Goal: Information Seeking & Learning: Learn about a topic

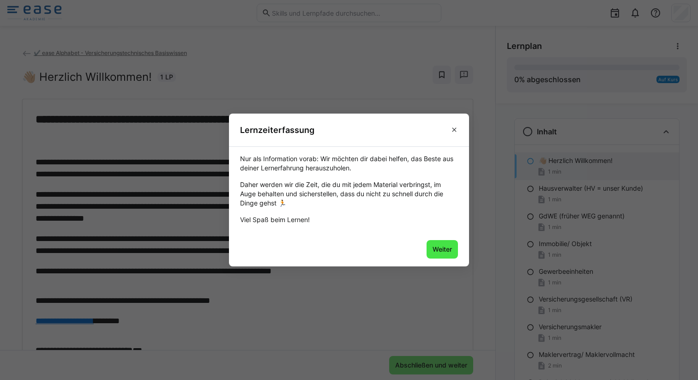
click at [437, 250] on span "Weiter" at bounding box center [442, 249] width 22 height 9
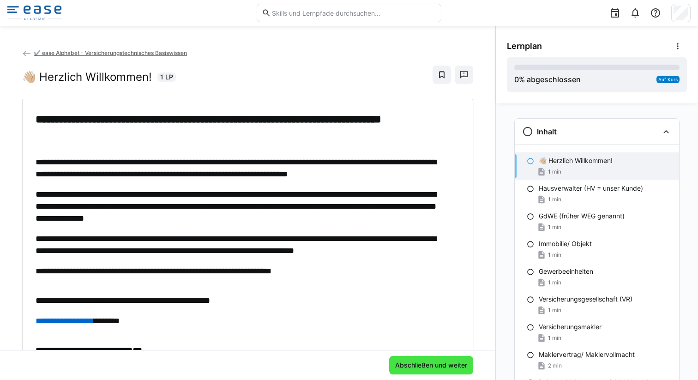
click at [416, 366] on span "Abschließen und weiter" at bounding box center [431, 364] width 75 height 9
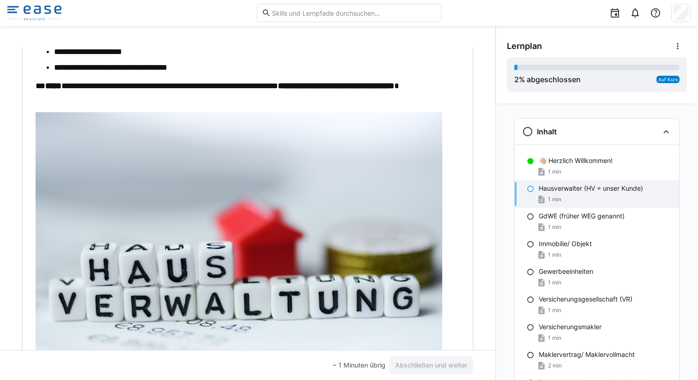
scroll to position [180, 0]
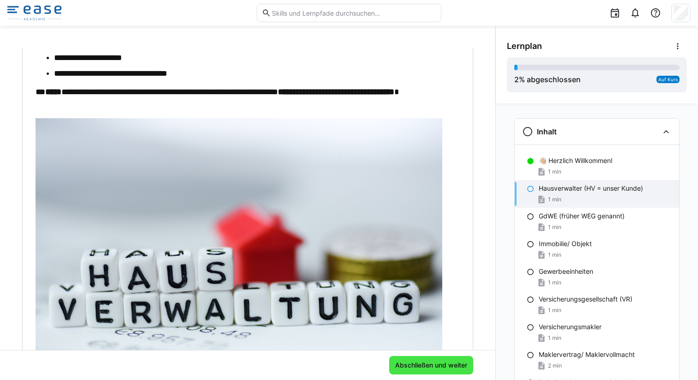
click at [426, 369] on span "Abschließen und weiter" at bounding box center [431, 364] width 75 height 9
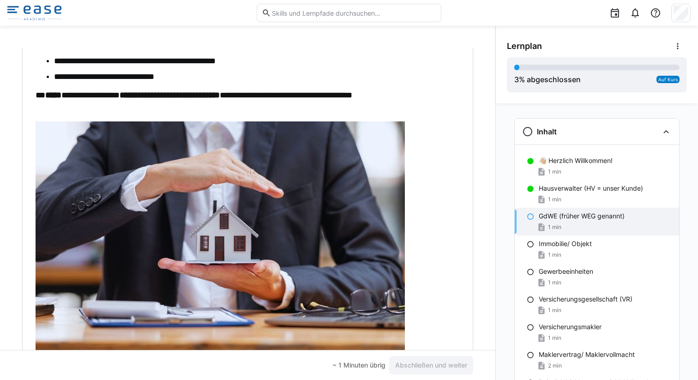
scroll to position [174, 0]
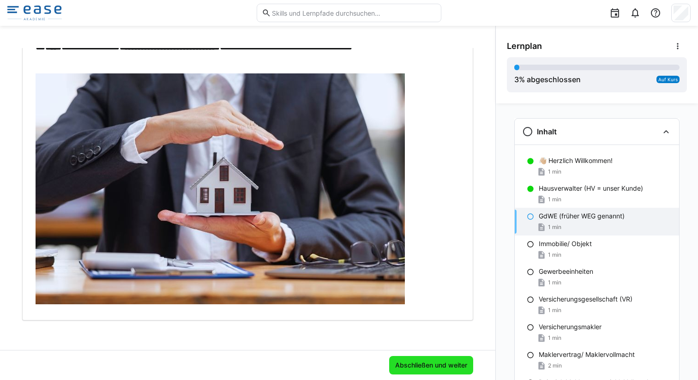
click at [430, 365] on span "Abschließen und weiter" at bounding box center [431, 364] width 75 height 9
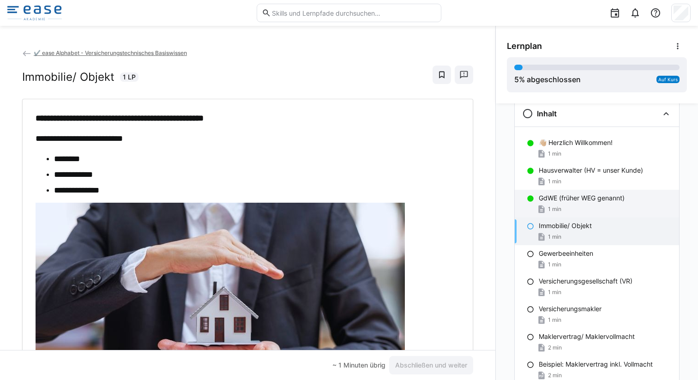
scroll to position [19, 0]
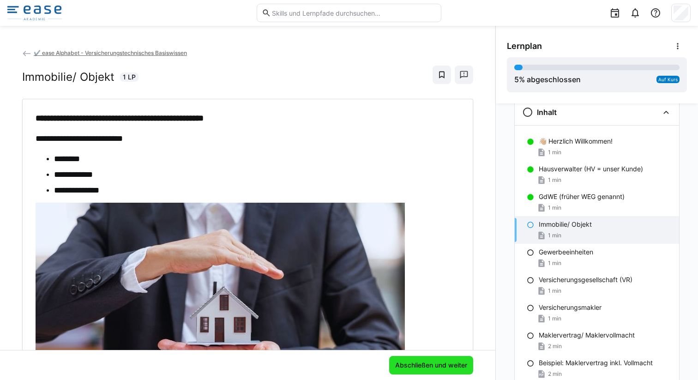
click at [438, 366] on span "Abschließen und weiter" at bounding box center [431, 364] width 75 height 9
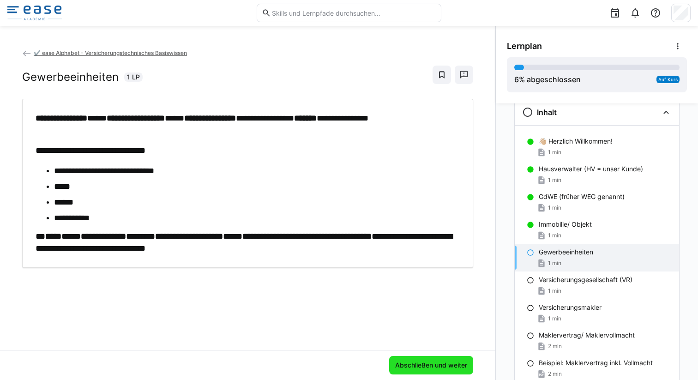
click at [430, 362] on span "Abschließen und weiter" at bounding box center [431, 364] width 75 height 9
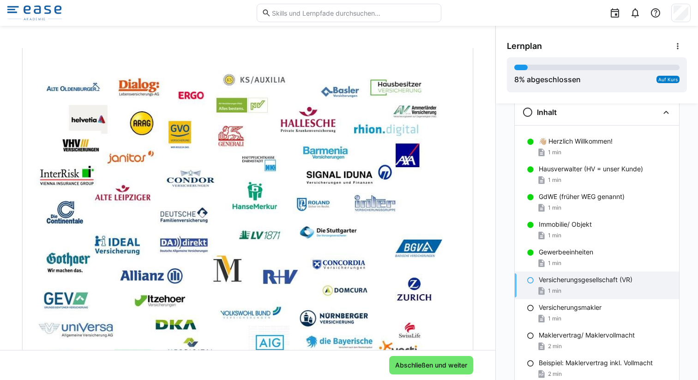
scroll to position [212, 0]
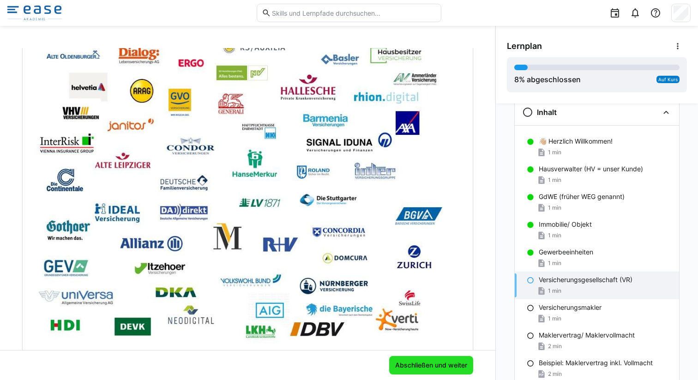
click at [432, 370] on span "Abschließen und weiter" at bounding box center [431, 365] width 84 height 18
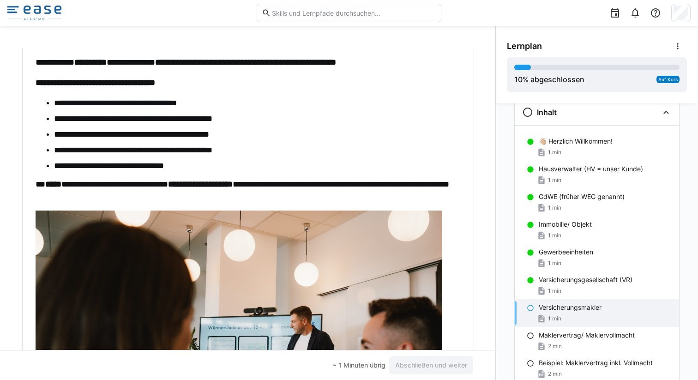
scroll to position [86, 0]
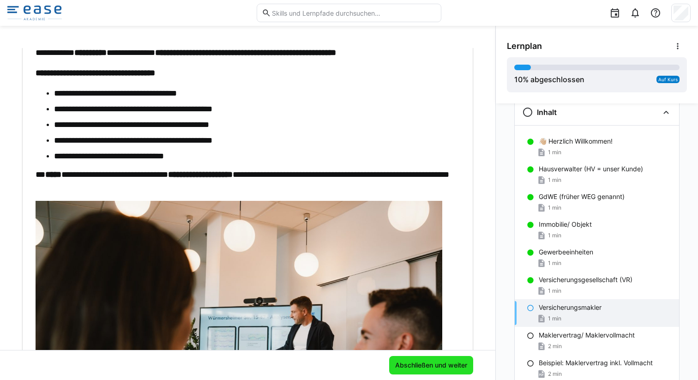
click at [412, 369] on span "Abschließen und weiter" at bounding box center [431, 364] width 75 height 9
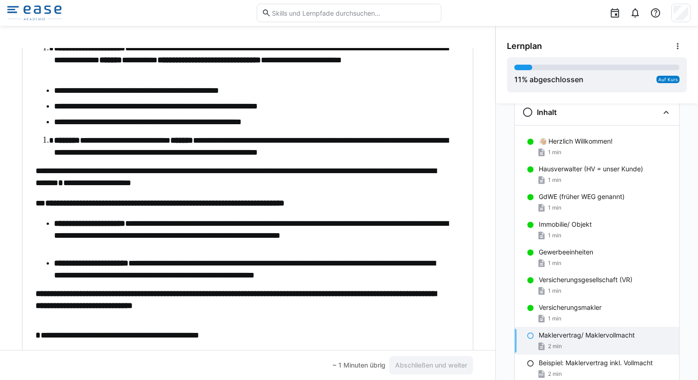
scroll to position [224, 0]
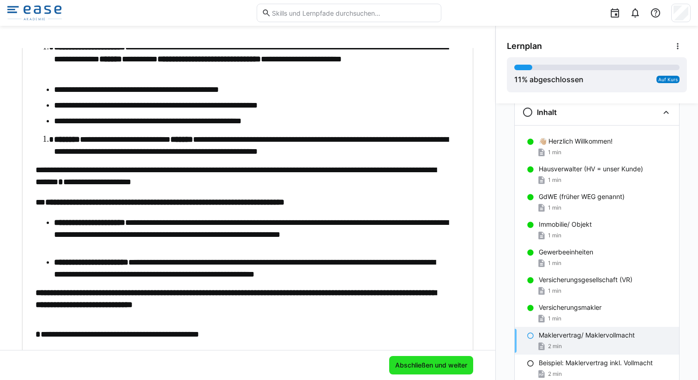
click at [398, 367] on span "Abschließen und weiter" at bounding box center [431, 364] width 75 height 9
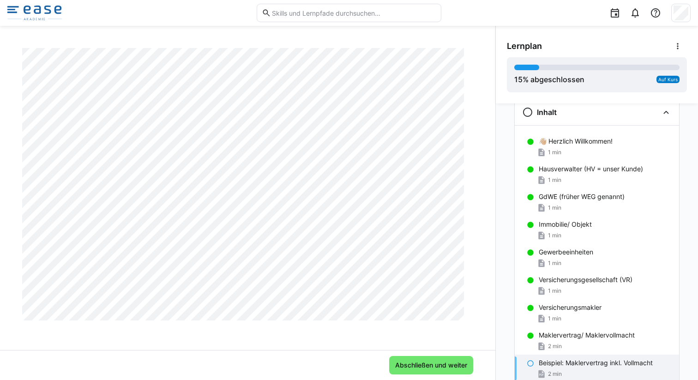
scroll to position [356, 0]
click at [413, 364] on span "Abschließen und weiter" at bounding box center [431, 364] width 75 height 9
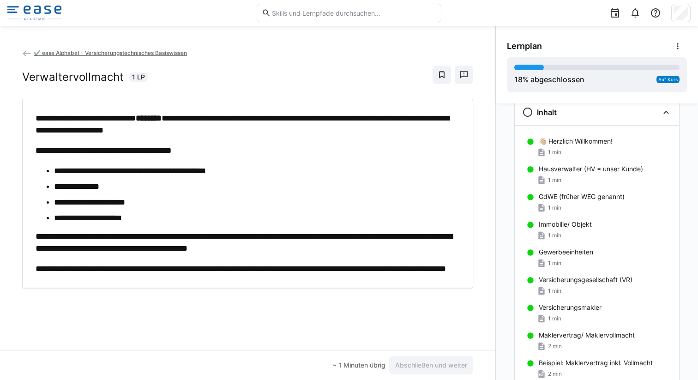
scroll to position [0, 0]
click at [401, 360] on span "Abschließen und weiter" at bounding box center [431, 364] width 75 height 9
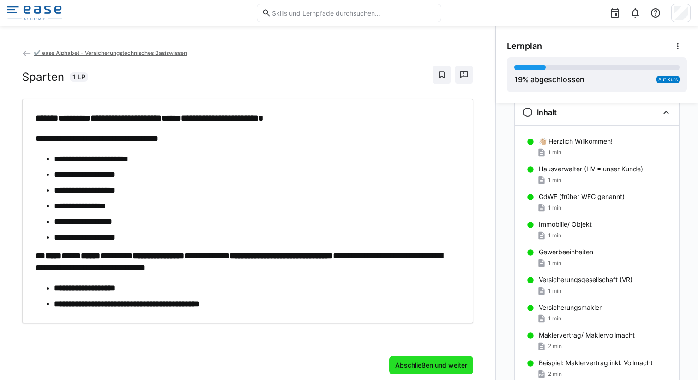
click at [394, 361] on span "Abschließen und weiter" at bounding box center [431, 364] width 75 height 9
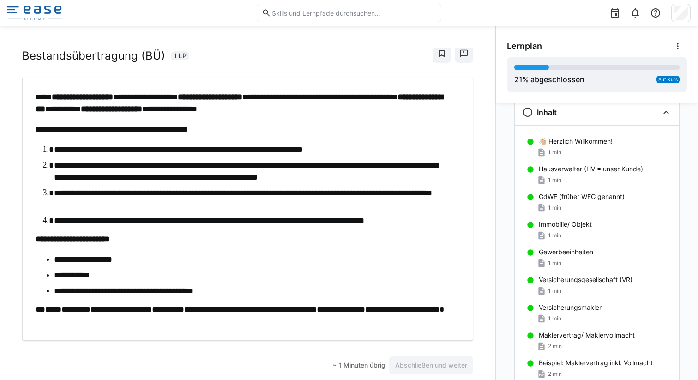
scroll to position [41, 0]
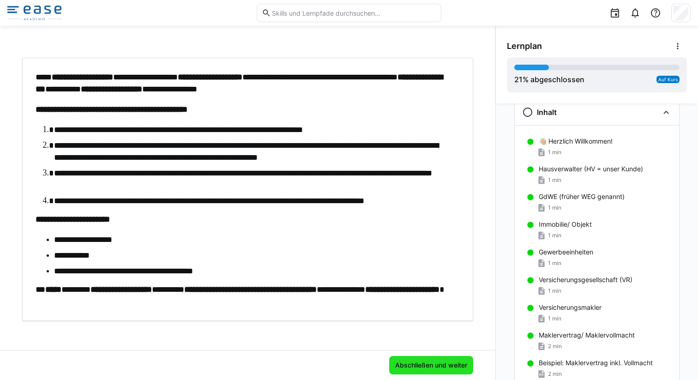
click at [394, 361] on span "Abschließen und weiter" at bounding box center [431, 364] width 75 height 9
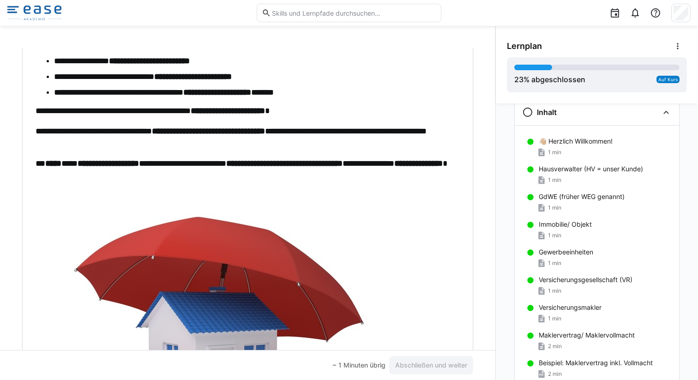
scroll to position [110, 0]
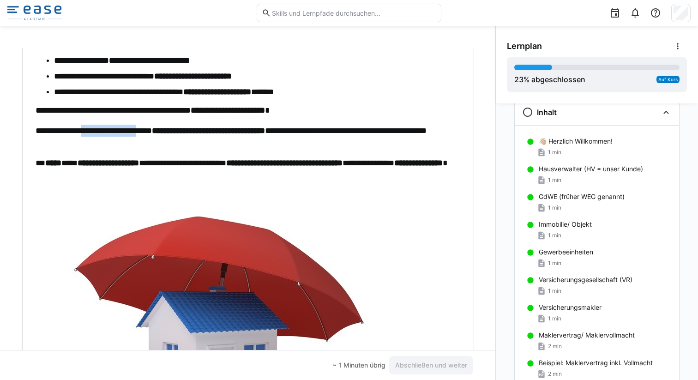
drag, startPoint x: 101, startPoint y: 129, endPoint x: 176, endPoint y: 132, distance: 75.3
click at [176, 132] on p "**********" at bounding box center [243, 137] width 415 height 24
click at [169, 149] on div "**********" at bounding box center [243, 239] width 415 height 474
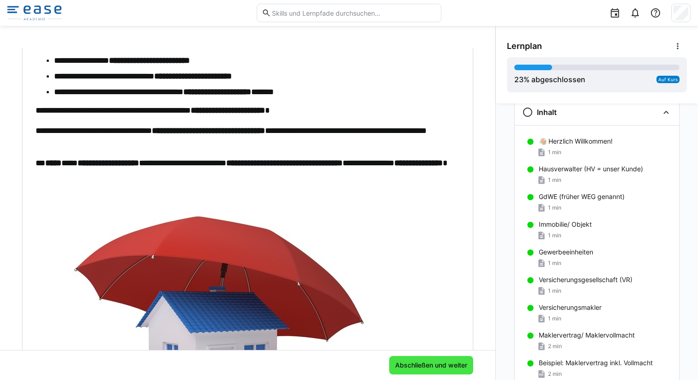
click at [408, 362] on span "Abschließen und weiter" at bounding box center [431, 364] width 75 height 9
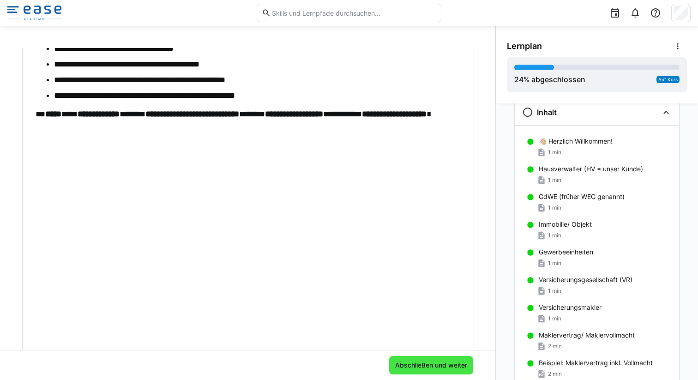
scroll to position [0, 0]
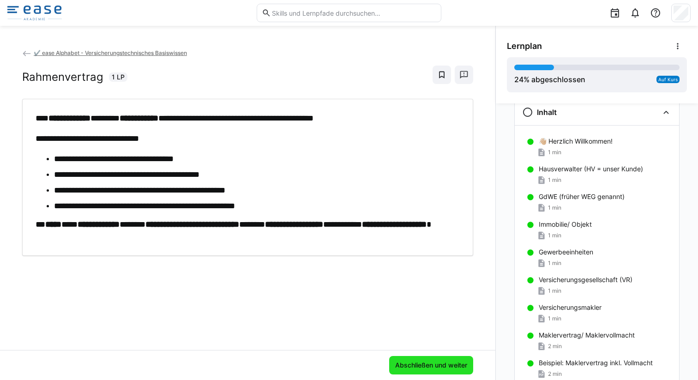
click at [421, 361] on span "Abschließen und weiter" at bounding box center [431, 364] width 75 height 9
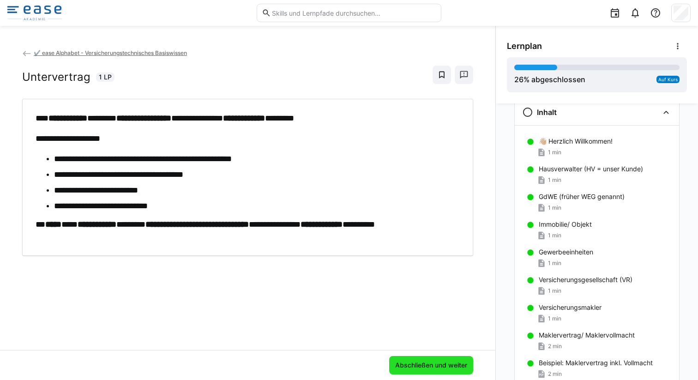
click at [417, 366] on span "Abschließen und weiter" at bounding box center [431, 364] width 75 height 9
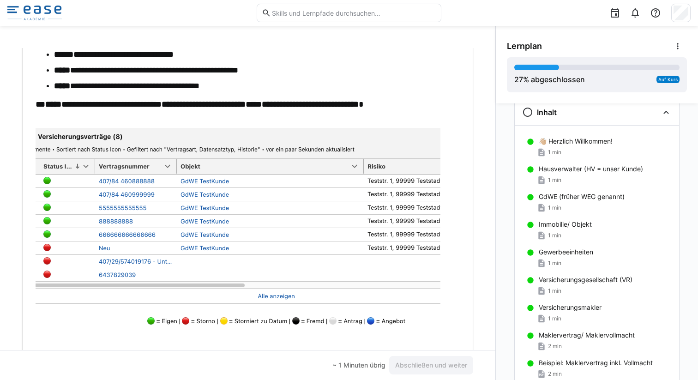
scroll to position [126, 0]
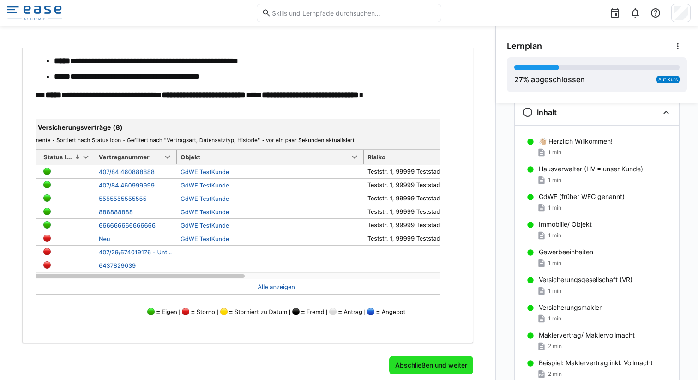
click at [434, 364] on span "Abschließen und weiter" at bounding box center [431, 364] width 75 height 9
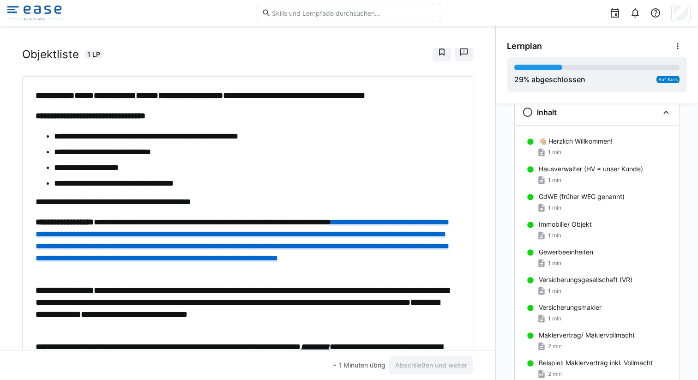
scroll to position [22, 0]
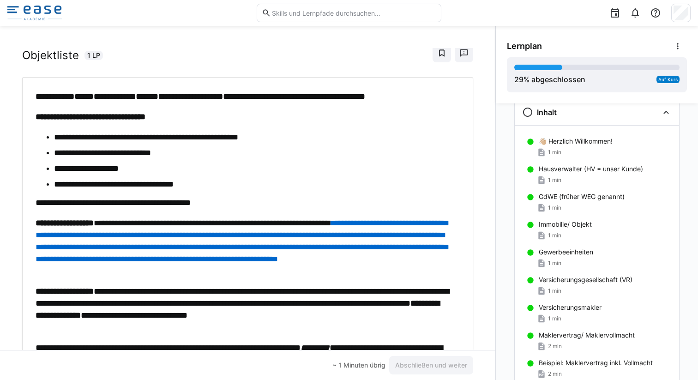
click at [217, 248] on a"] "**********" at bounding box center [243, 241] width 414 height 44
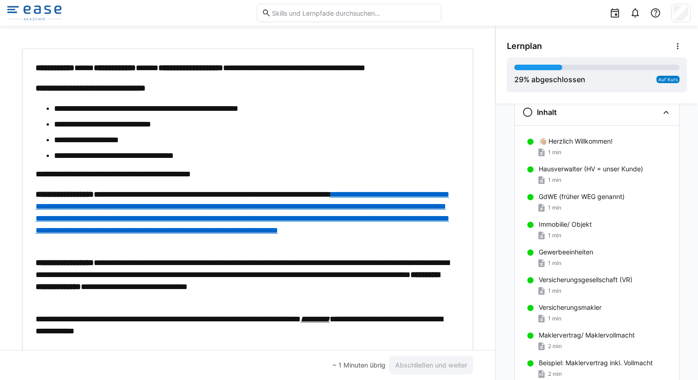
scroll to position [80, 0]
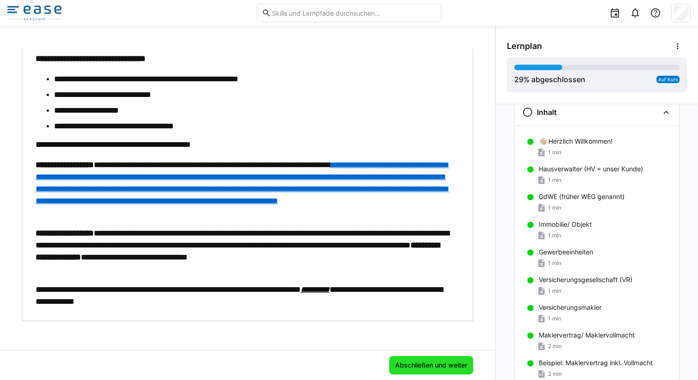
click at [399, 360] on span "Abschließen und weiter" at bounding box center [431, 365] width 84 height 18
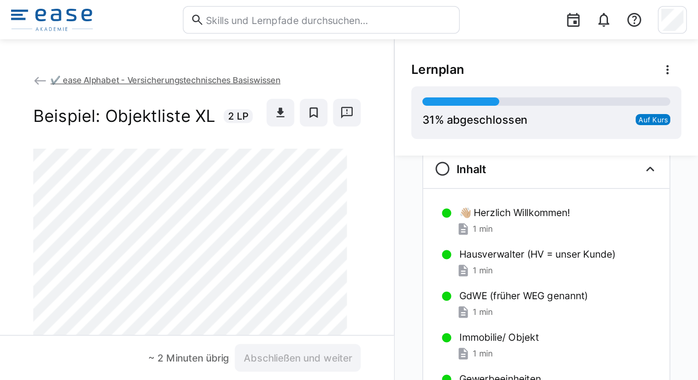
scroll to position [19, 0]
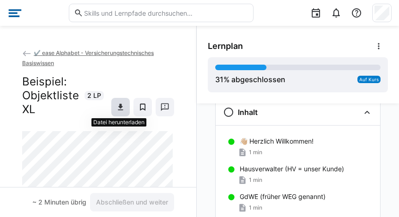
click at [116, 104] on eds-icon at bounding box center [120, 106] width 9 height 9
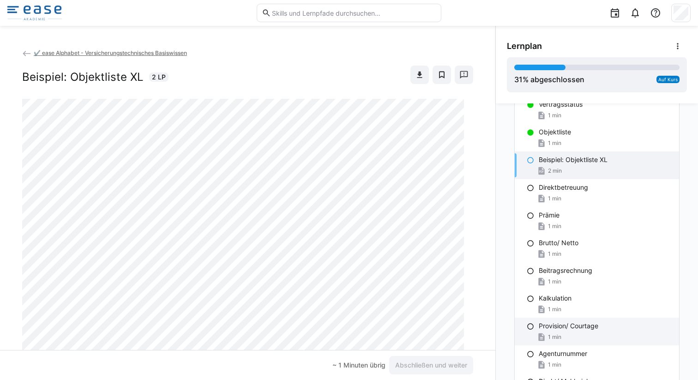
scroll to position [473, 0]
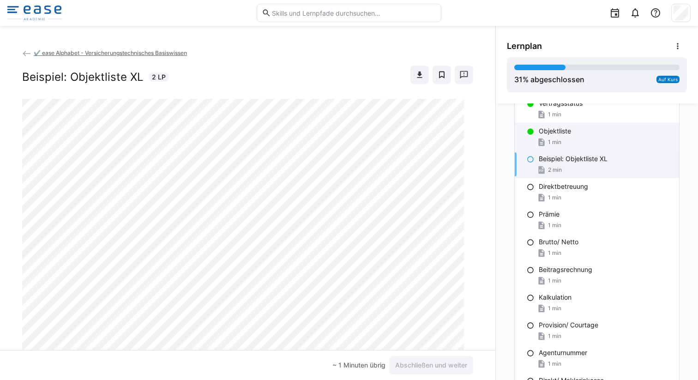
click at [594, 138] on div "1 min" at bounding box center [605, 142] width 133 height 9
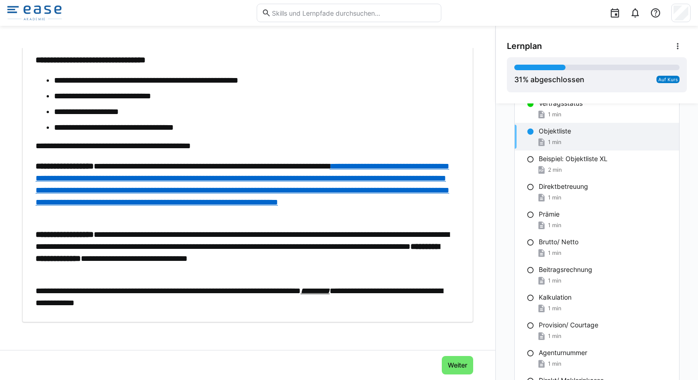
scroll to position [80, 0]
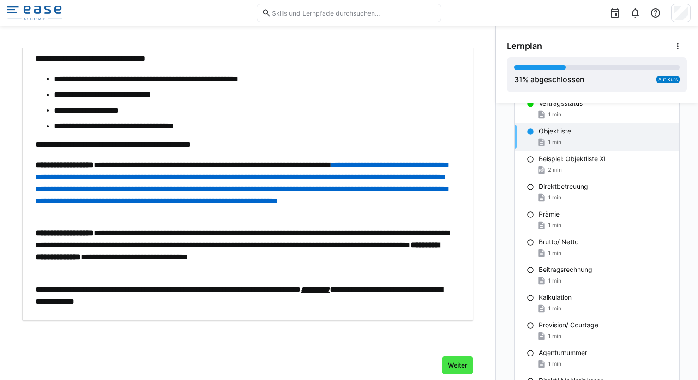
click at [455, 363] on span "Weiter" at bounding box center [457, 364] width 22 height 9
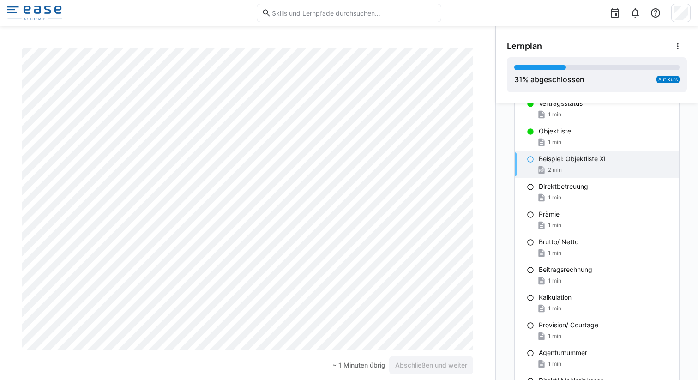
scroll to position [0, 0]
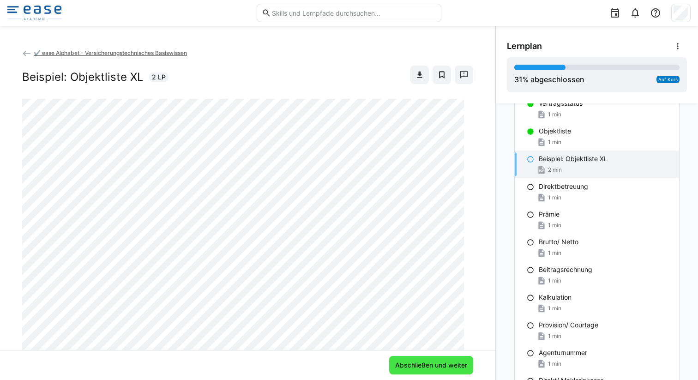
click at [405, 362] on span "Abschließen und weiter" at bounding box center [431, 364] width 75 height 9
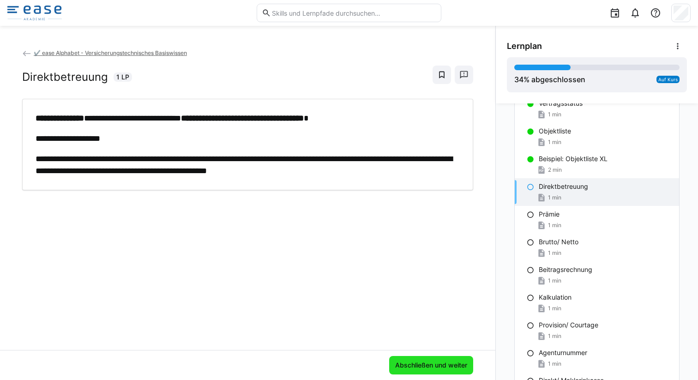
click at [420, 360] on span "Abschließen und weiter" at bounding box center [431, 365] width 84 height 18
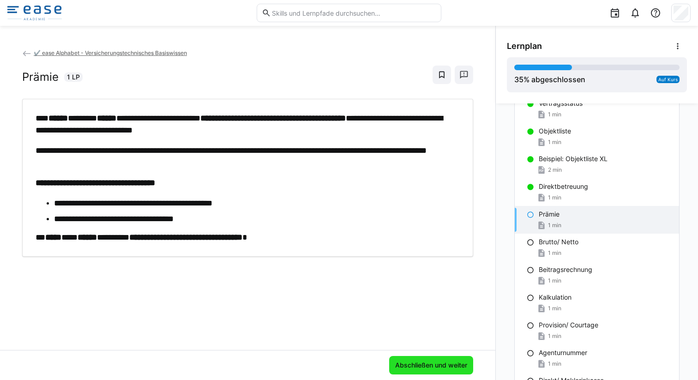
click at [429, 368] on span "Abschließen und weiter" at bounding box center [431, 364] width 75 height 9
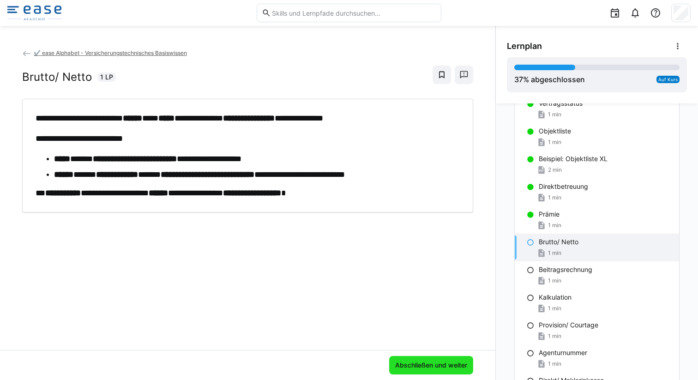
click at [432, 362] on span "Abschließen und weiter" at bounding box center [431, 364] width 75 height 9
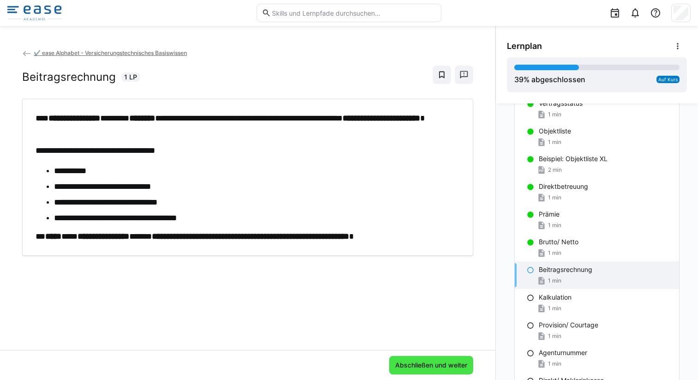
click at [426, 366] on span "Abschließen und weiter" at bounding box center [431, 364] width 75 height 9
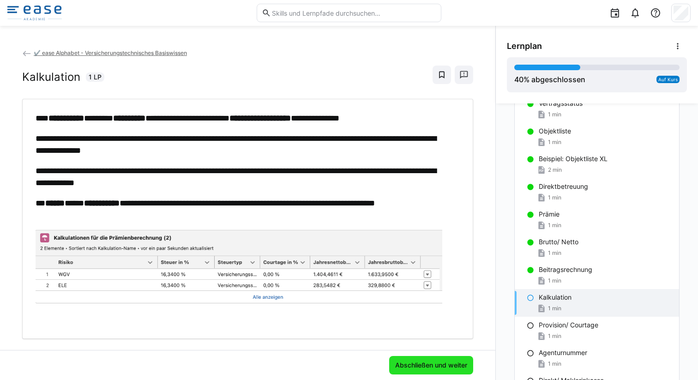
click at [410, 366] on span "Abschließen und weiter" at bounding box center [431, 364] width 75 height 9
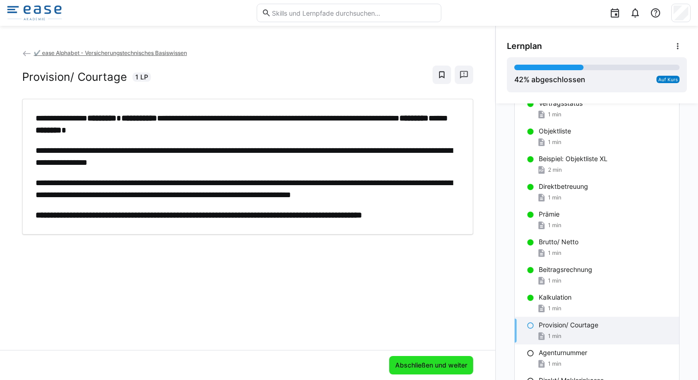
click at [427, 359] on span "Abschließen und weiter" at bounding box center [431, 365] width 84 height 18
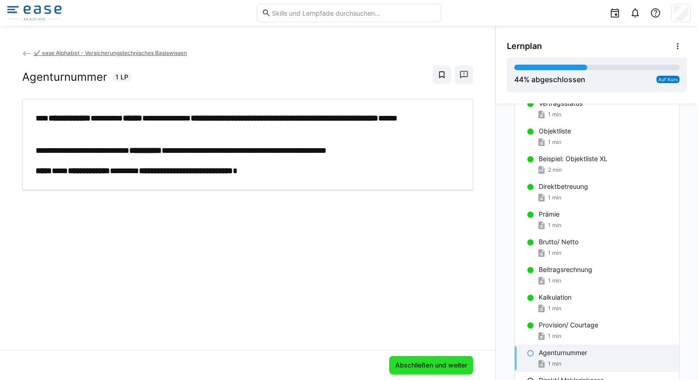
click at [427, 359] on span "Abschließen und weiter" at bounding box center [431, 365] width 84 height 18
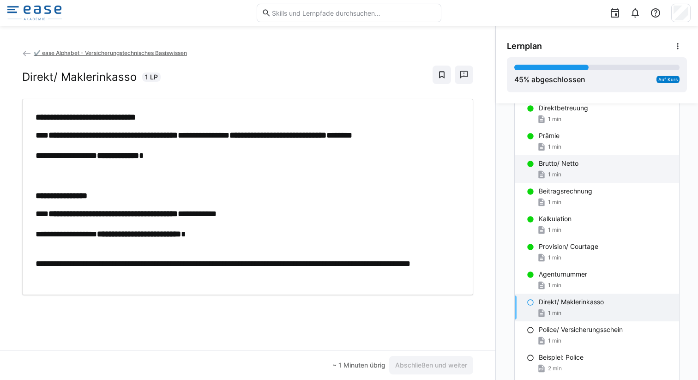
scroll to position [558, 0]
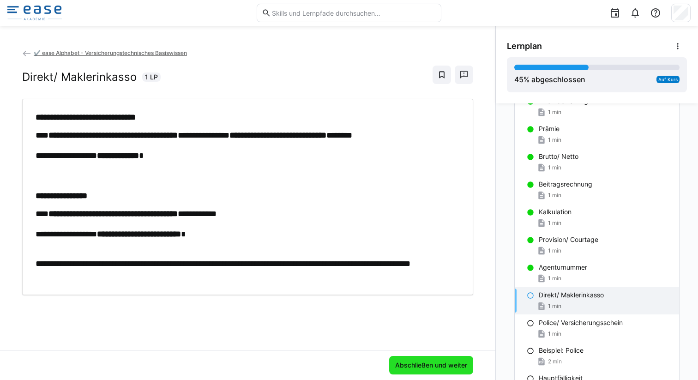
click at [430, 365] on span "Abschließen und weiter" at bounding box center [431, 364] width 75 height 9
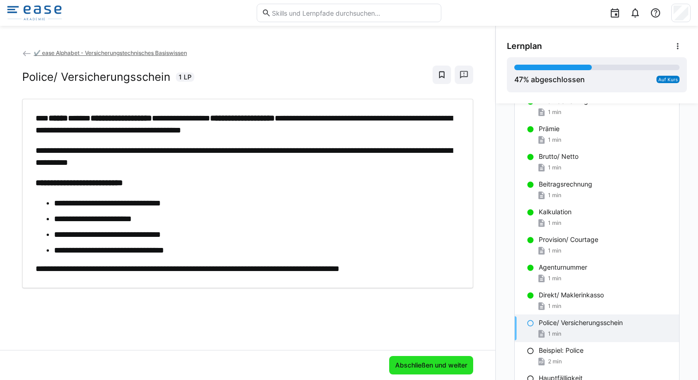
click at [412, 368] on span "Abschließen und weiter" at bounding box center [431, 364] width 75 height 9
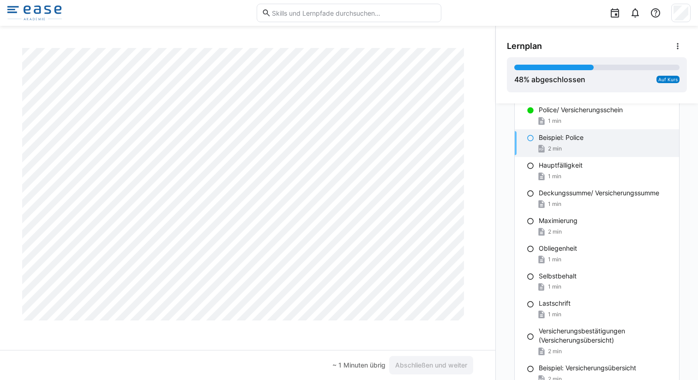
scroll to position [775, 0]
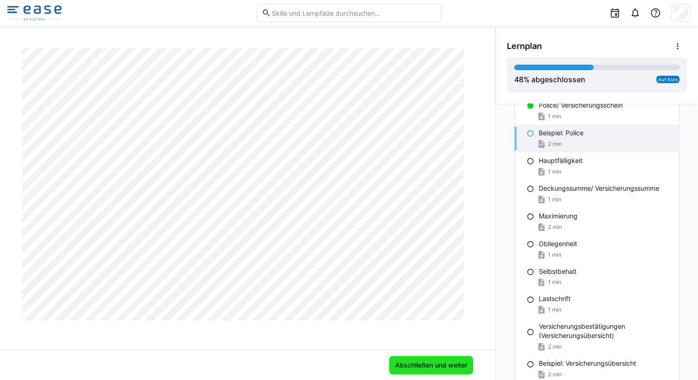
click at [455, 361] on span "Abschließen und weiter" at bounding box center [431, 364] width 75 height 9
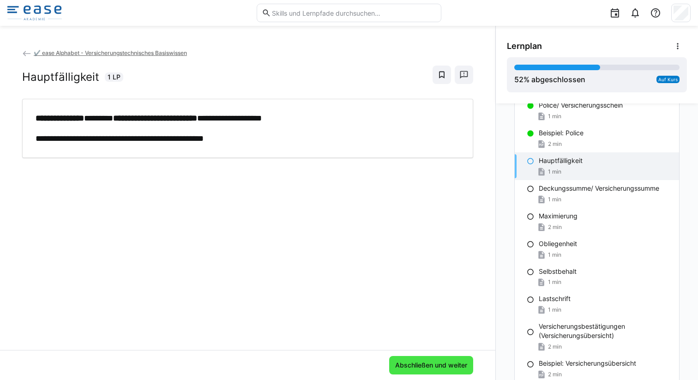
click at [425, 366] on span "Abschließen und weiter" at bounding box center [431, 364] width 75 height 9
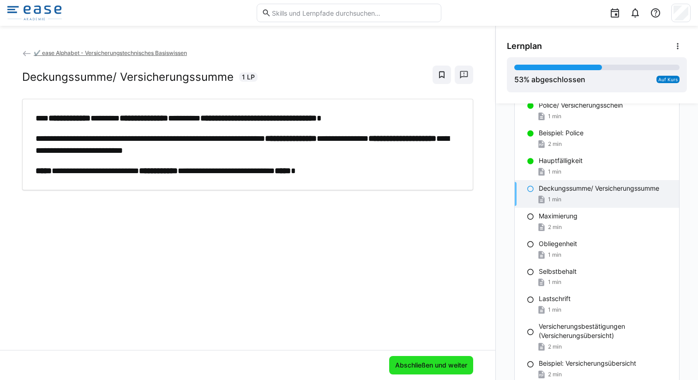
click at [430, 365] on span "Abschließen und weiter" at bounding box center [431, 364] width 75 height 9
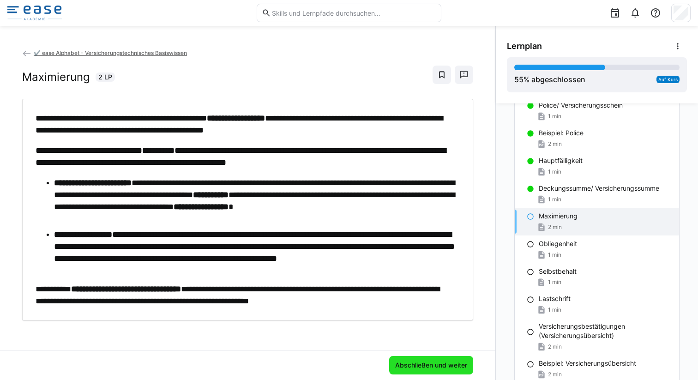
click at [401, 361] on span "Abschließen und weiter" at bounding box center [431, 364] width 75 height 9
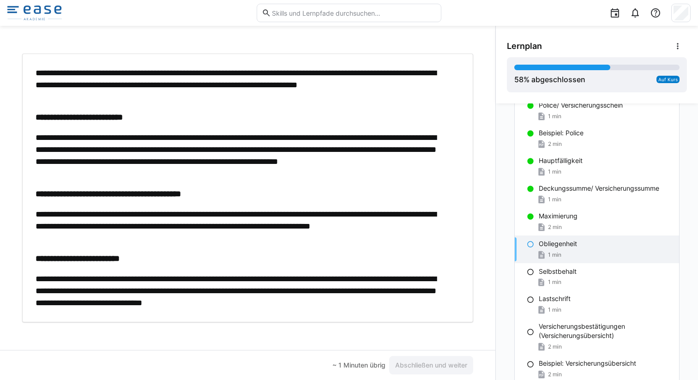
scroll to position [47, 0]
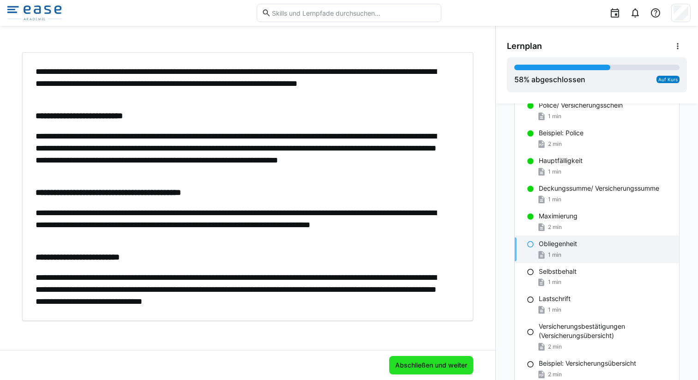
click at [399, 356] on span "Abschließen und weiter" at bounding box center [431, 365] width 84 height 18
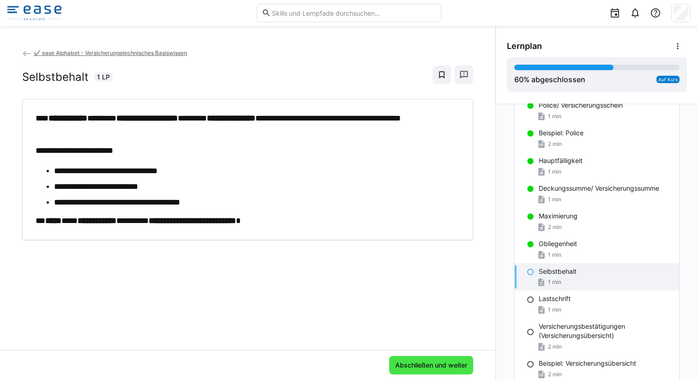
click at [404, 365] on span "Abschließen und weiter" at bounding box center [431, 364] width 75 height 9
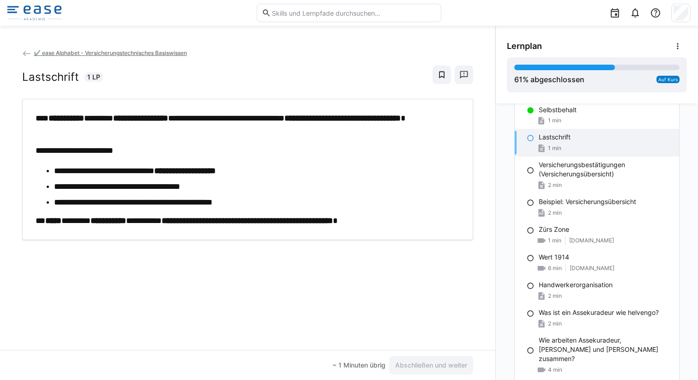
scroll to position [938, 0]
click at [404, 363] on span "Abschließen und weiter" at bounding box center [431, 364] width 75 height 9
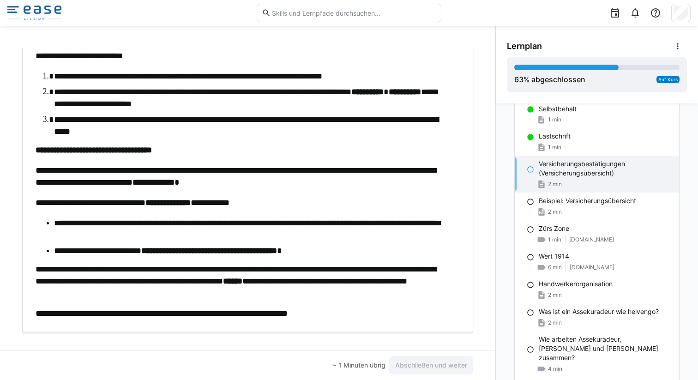
scroll to position [159, 0]
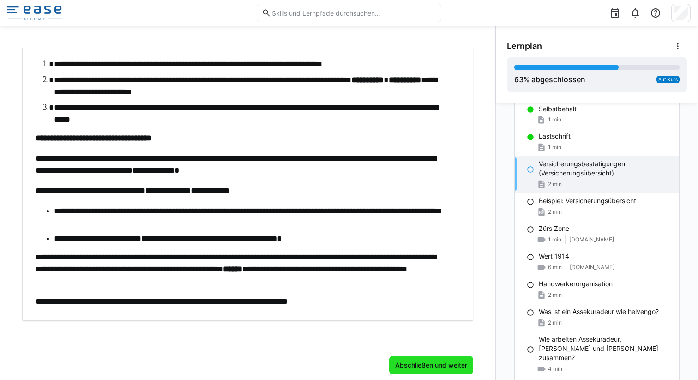
click at [403, 366] on span "Abschließen und weiter" at bounding box center [431, 364] width 75 height 9
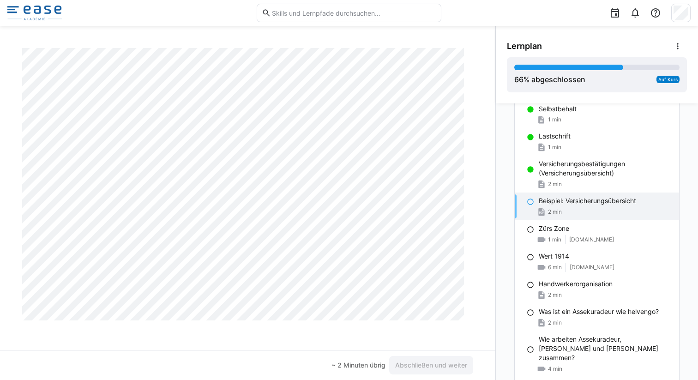
scroll to position [660, 0]
click at [450, 368] on span "Abschließen und weiter" at bounding box center [431, 364] width 75 height 9
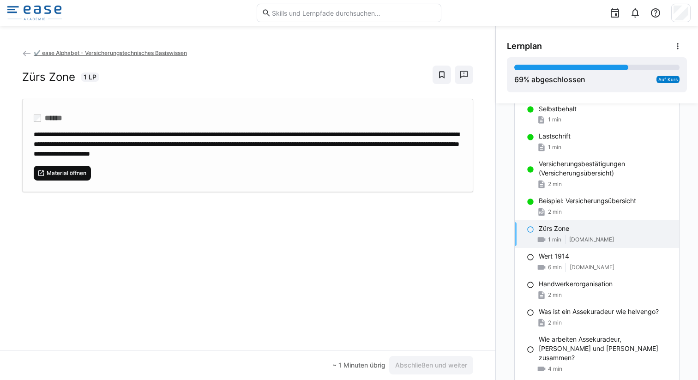
click at [70, 177] on span "Material öffnen" at bounding box center [67, 172] width 42 height 7
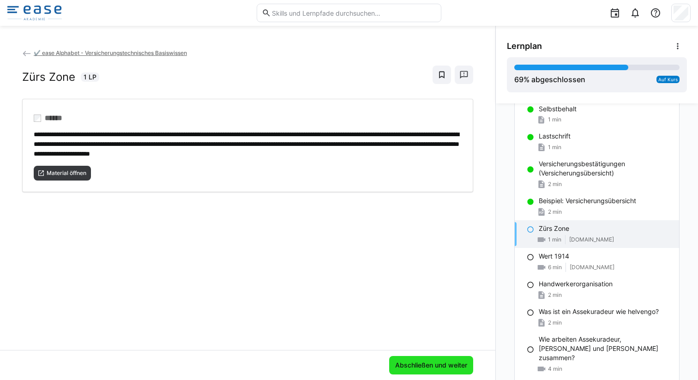
click at [442, 362] on span "Abschließen und weiter" at bounding box center [431, 364] width 75 height 9
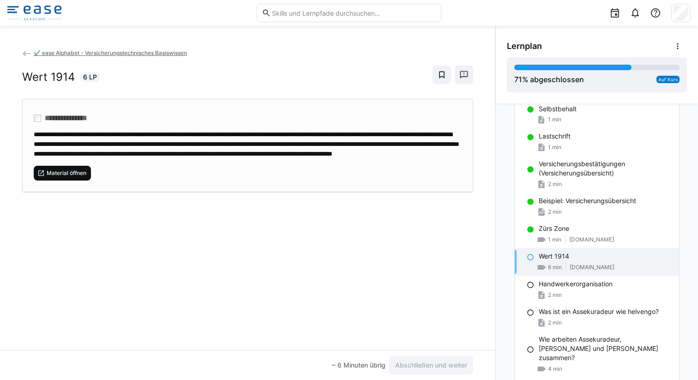
click at [68, 177] on span "Material öffnen" at bounding box center [67, 172] width 42 height 7
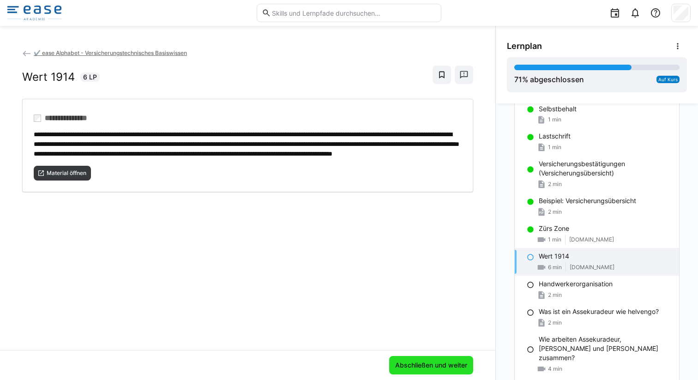
click at [408, 366] on span "Abschließen und weiter" at bounding box center [431, 364] width 75 height 9
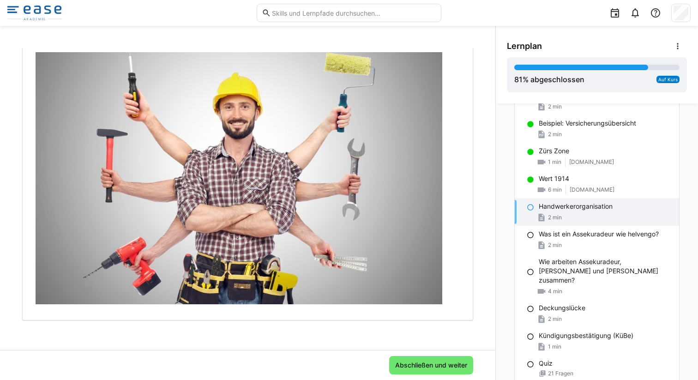
scroll to position [548, 0]
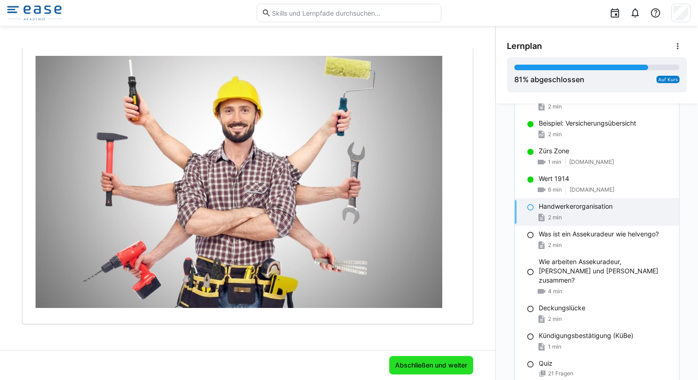
click at [431, 364] on span "Abschließen und weiter" at bounding box center [431, 364] width 75 height 9
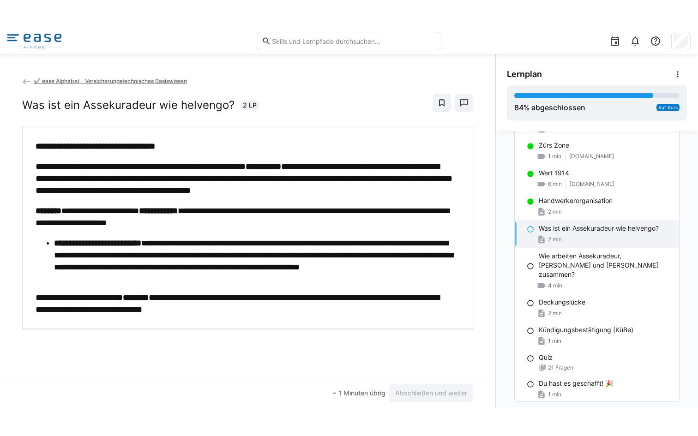
scroll to position [1048, 0]
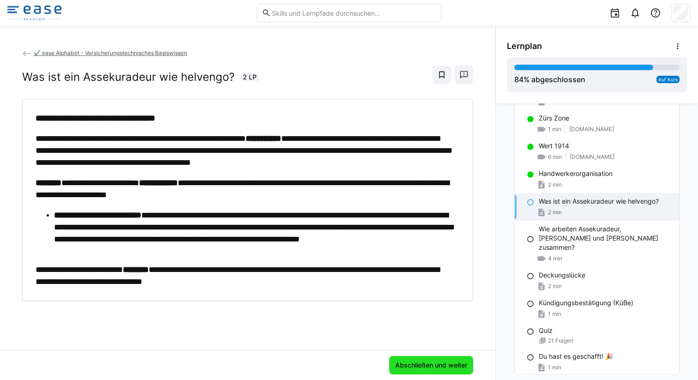
click at [436, 361] on span "Abschließen und weiter" at bounding box center [431, 364] width 75 height 9
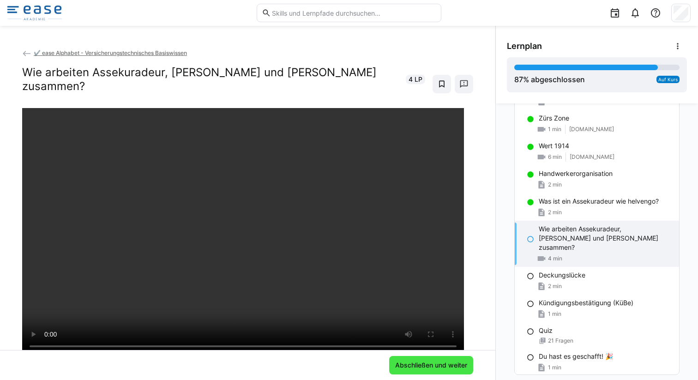
click at [438, 369] on span "Abschließen und weiter" at bounding box center [431, 364] width 75 height 9
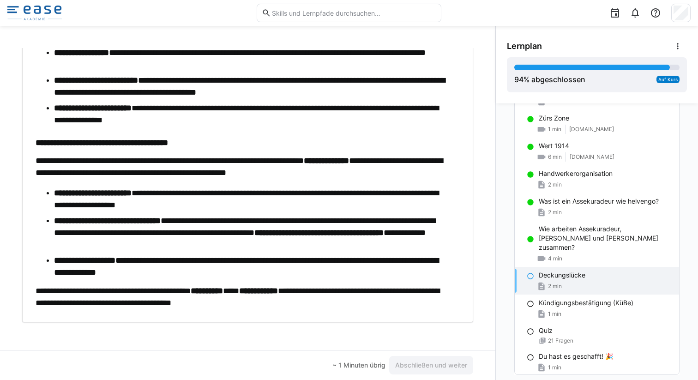
scroll to position [238, 0]
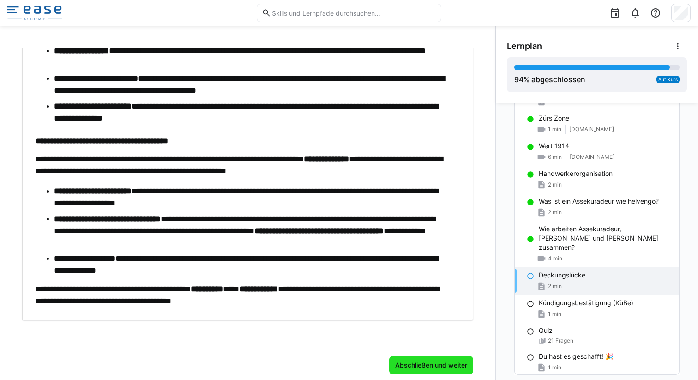
click at [402, 362] on span "Abschließen und weiter" at bounding box center [431, 364] width 75 height 9
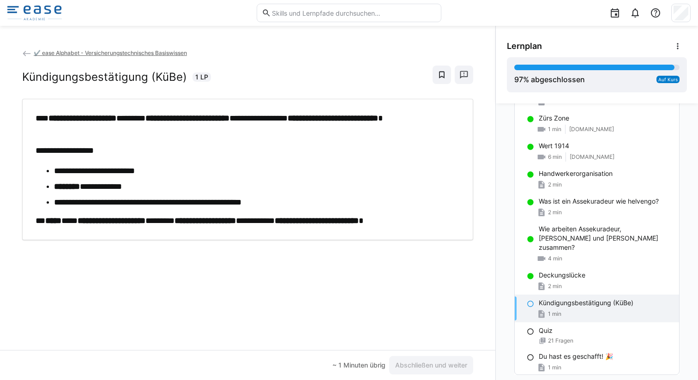
click at [33, 115] on div "**********" at bounding box center [247, 169] width 437 height 114
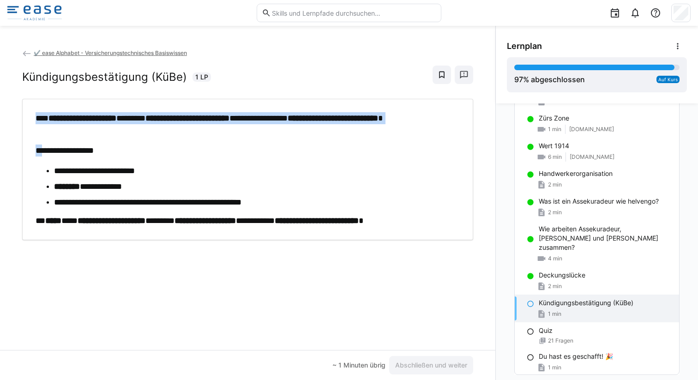
drag, startPoint x: 33, startPoint y: 115, endPoint x: 212, endPoint y: 136, distance: 180.3
click at [213, 137] on div "**********" at bounding box center [247, 169] width 437 height 114
copy div "**********"
click at [416, 368] on span "Abschließen und weiter" at bounding box center [431, 364] width 75 height 9
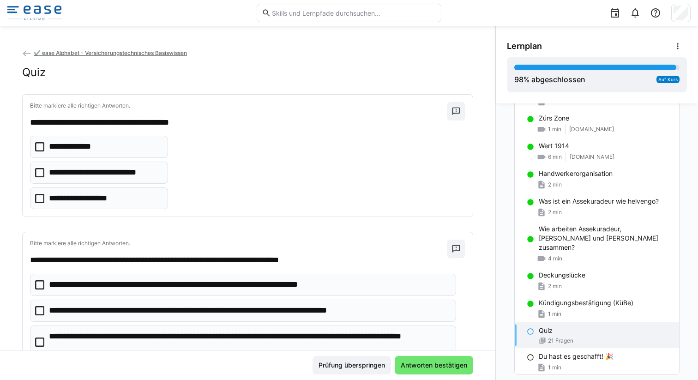
click at [42, 172] on icon at bounding box center [39, 172] width 9 height 9
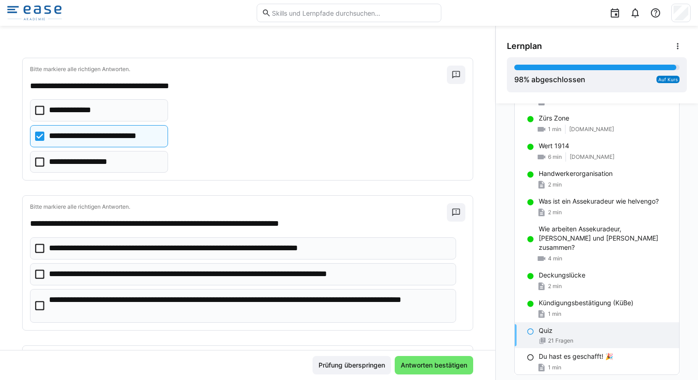
scroll to position [53, 0]
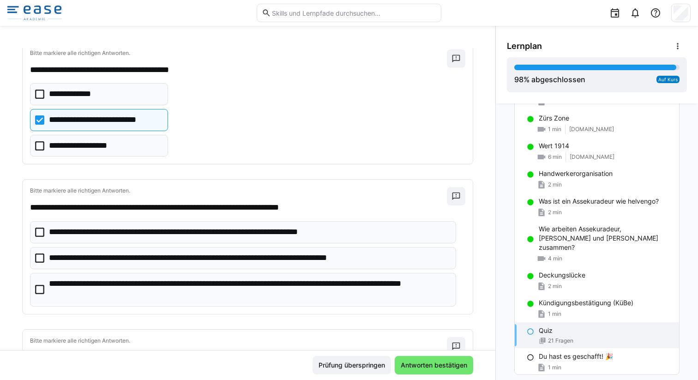
click at [39, 229] on icon at bounding box center [39, 232] width 9 height 9
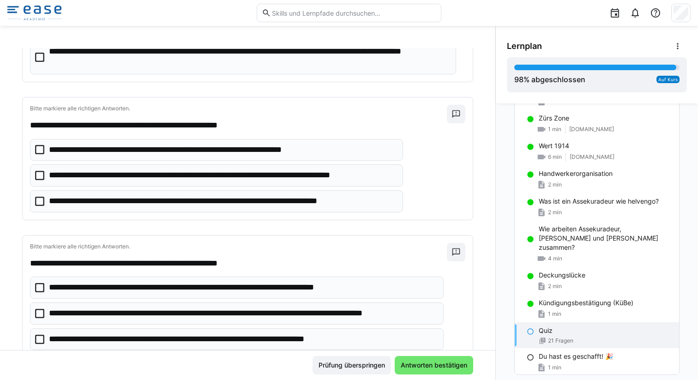
scroll to position [298, 0]
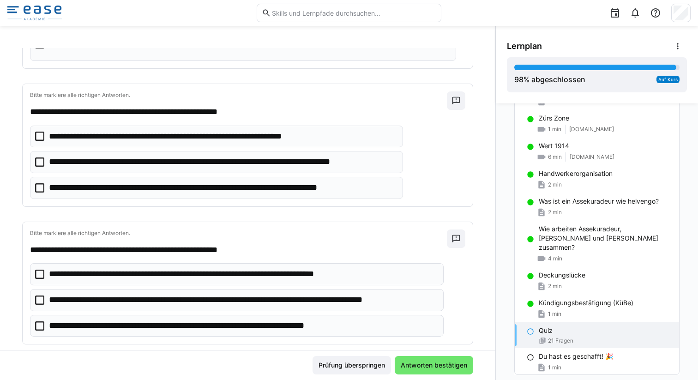
click at [40, 187] on icon at bounding box center [39, 187] width 9 height 9
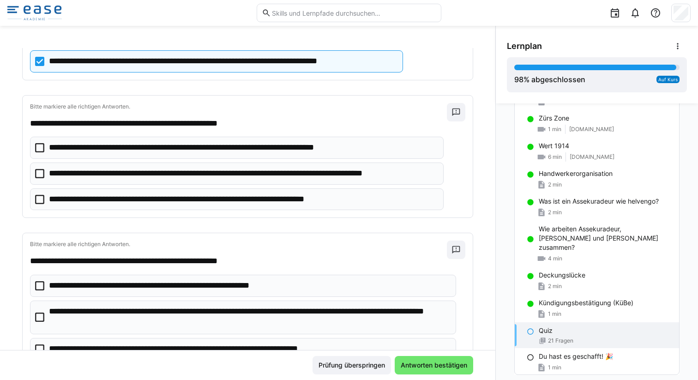
scroll to position [426, 0]
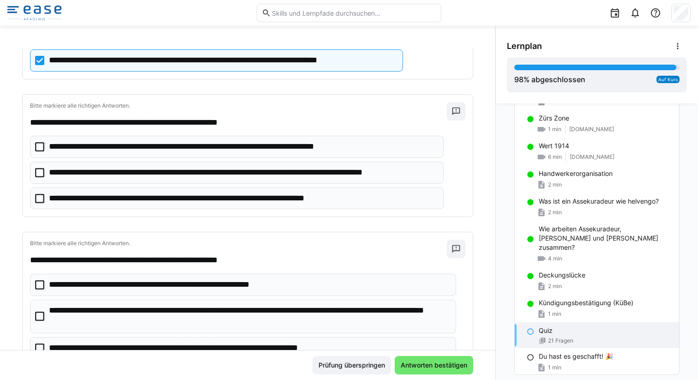
click at [40, 172] on icon at bounding box center [39, 172] width 9 height 9
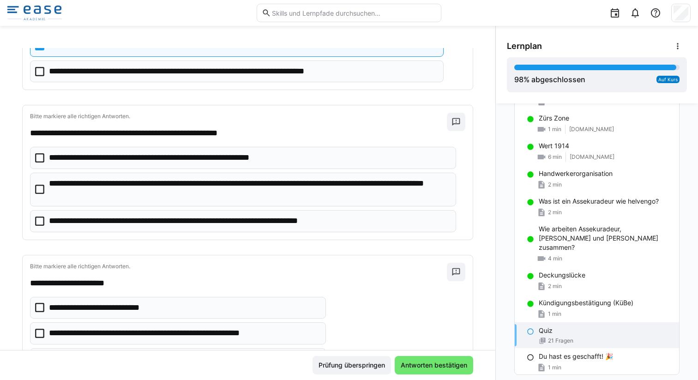
scroll to position [564, 0]
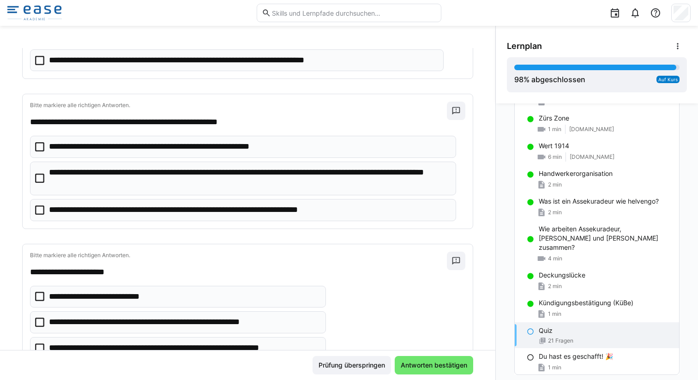
click at [42, 177] on icon at bounding box center [39, 178] width 9 height 9
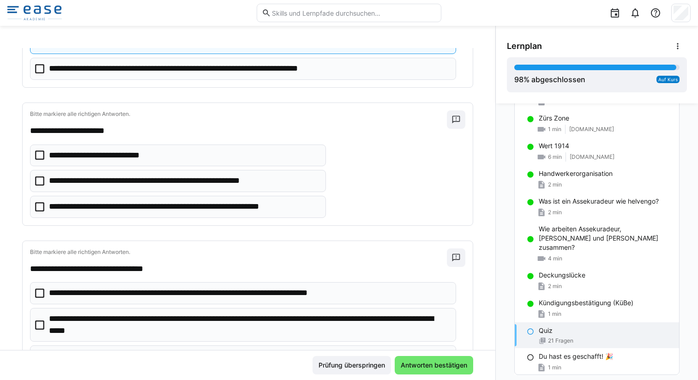
scroll to position [712, 0]
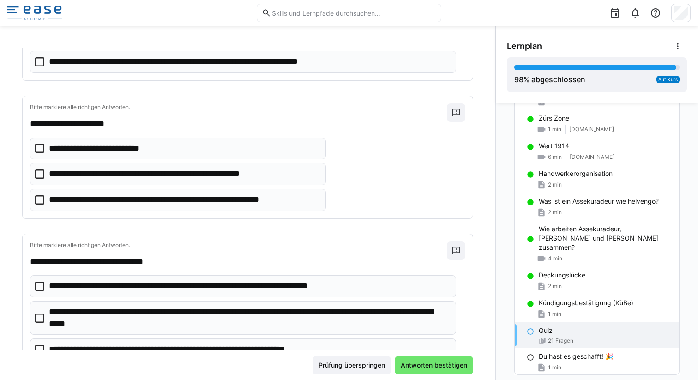
click at [39, 197] on icon at bounding box center [39, 199] width 9 height 9
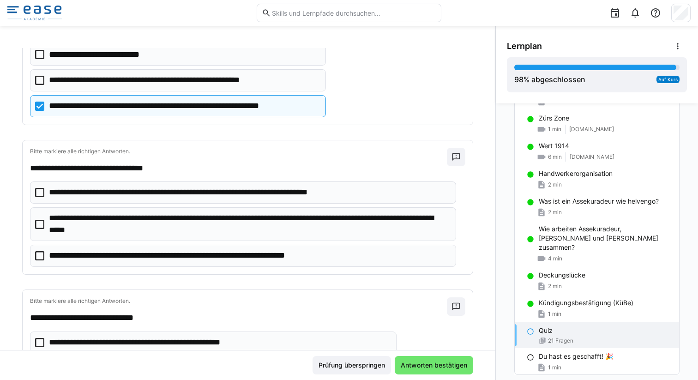
scroll to position [817, 0]
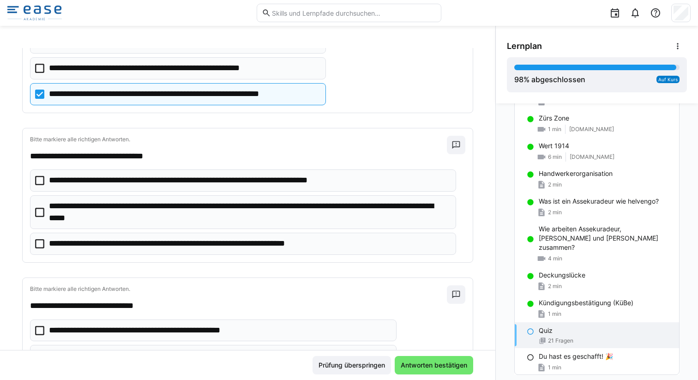
click at [50, 205] on p "**********" at bounding box center [249, 212] width 400 height 24
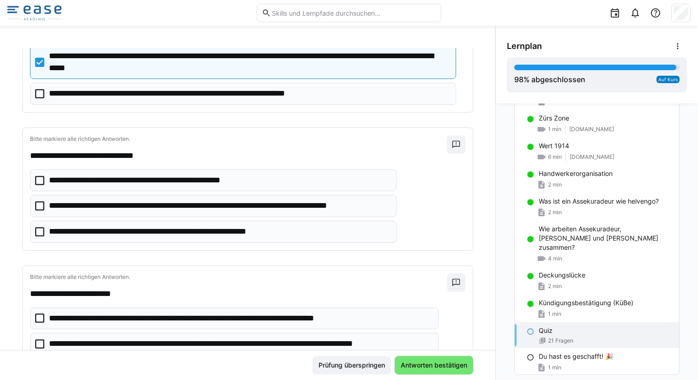
scroll to position [968, 0]
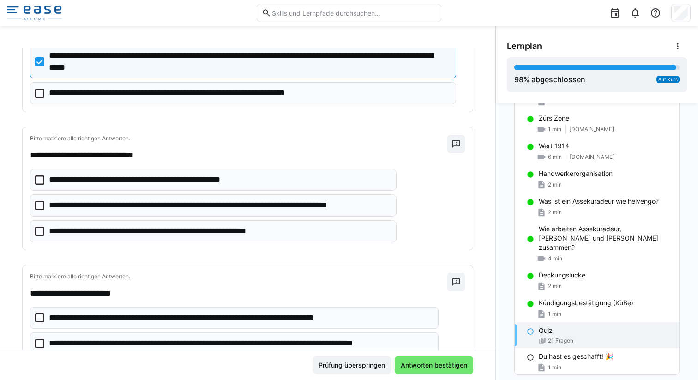
click at [41, 202] on icon at bounding box center [39, 205] width 9 height 9
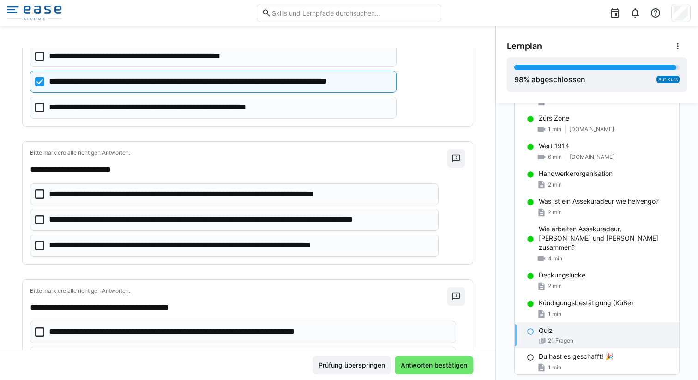
scroll to position [1093, 0]
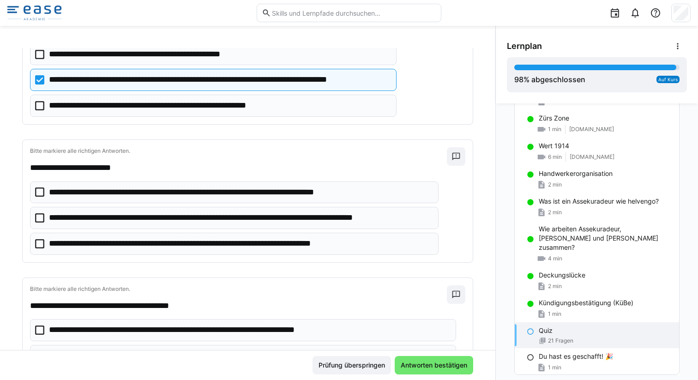
click at [40, 193] on icon at bounding box center [39, 191] width 9 height 9
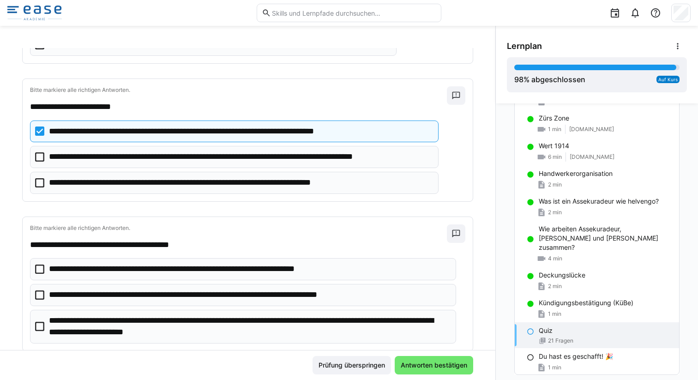
scroll to position [1157, 0]
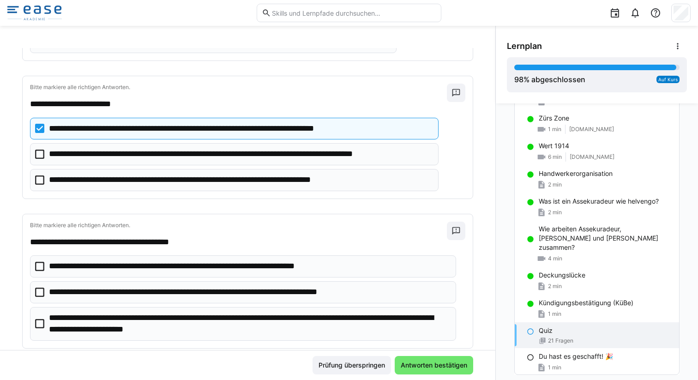
click at [40, 154] on icon at bounding box center [39, 154] width 9 height 9
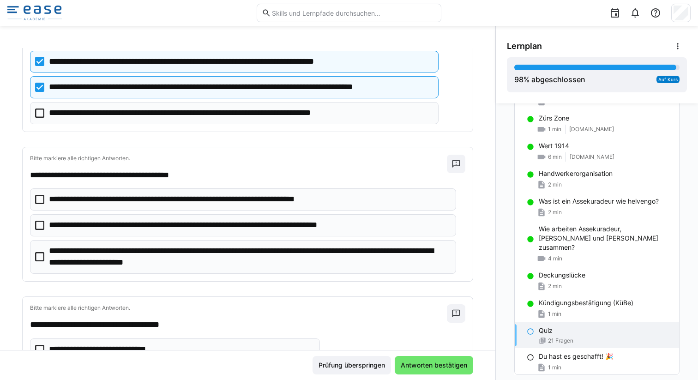
scroll to position [1227, 0]
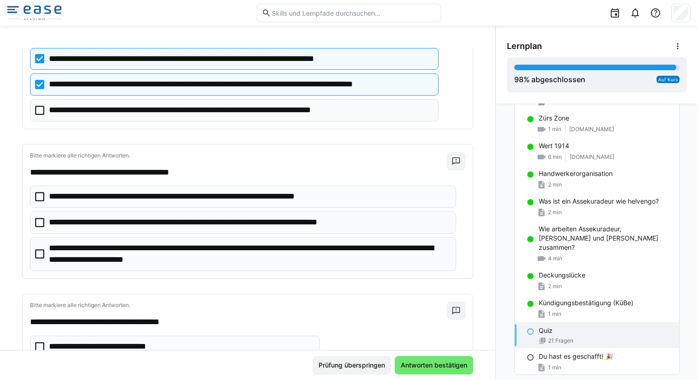
click at [42, 252] on icon at bounding box center [39, 253] width 9 height 9
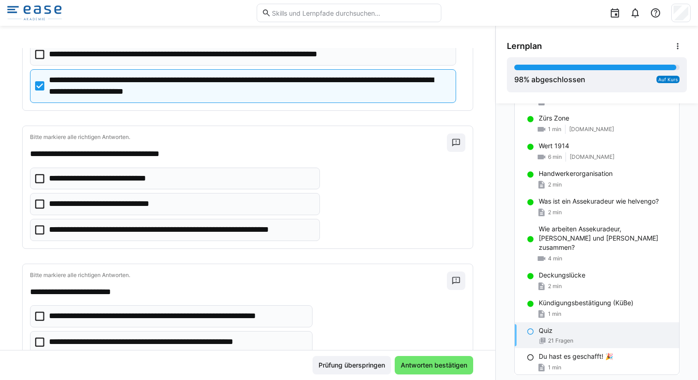
scroll to position [1395, 0]
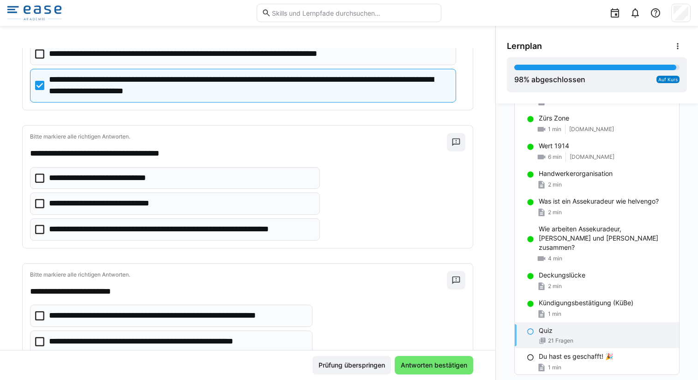
click at [40, 228] on icon at bounding box center [39, 229] width 9 height 9
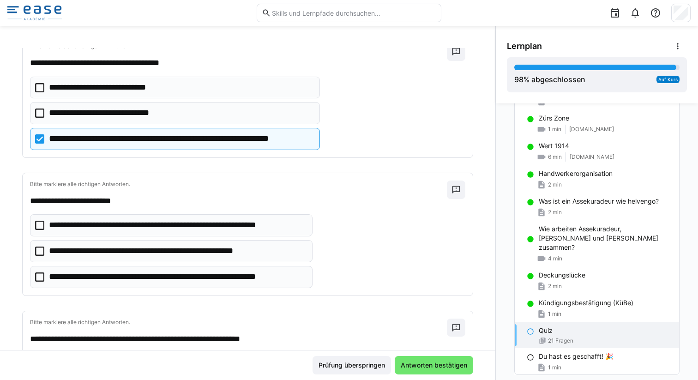
scroll to position [1491, 0]
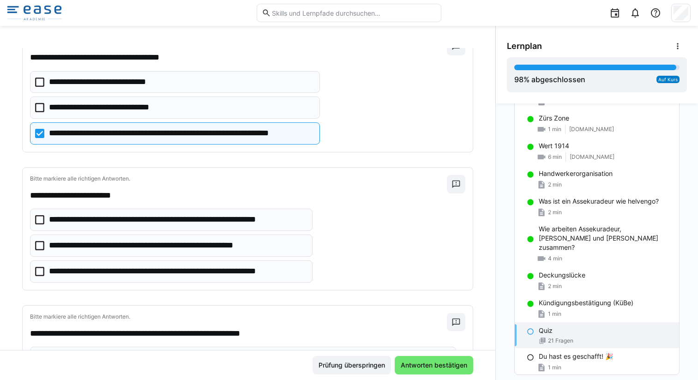
click at [41, 245] on icon at bounding box center [39, 245] width 9 height 9
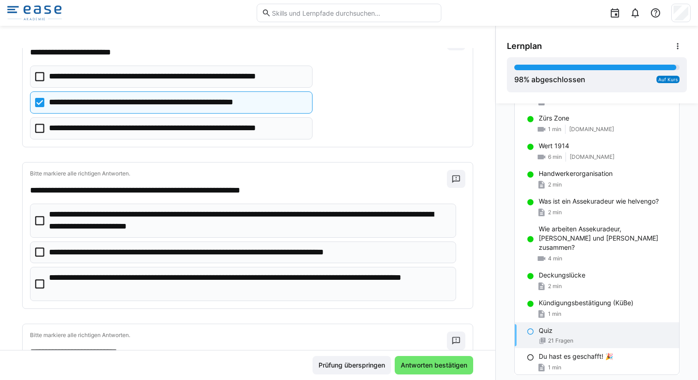
scroll to position [1635, 0]
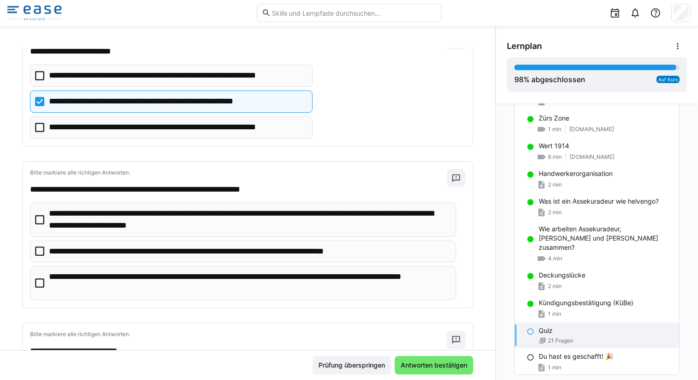
click at [41, 220] on icon at bounding box center [39, 219] width 9 height 9
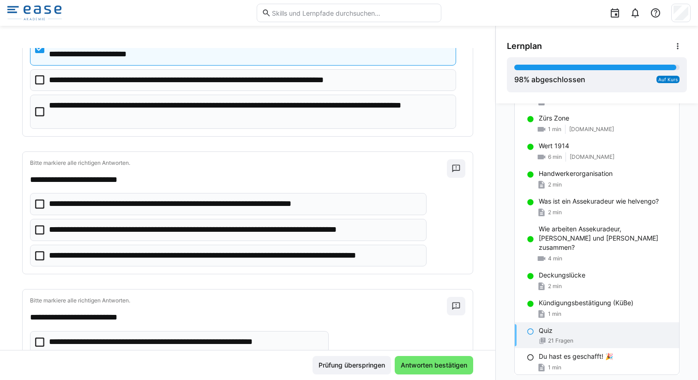
scroll to position [1817, 0]
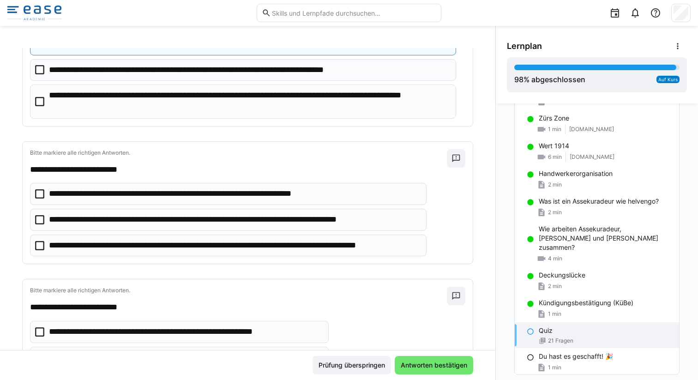
click at [37, 243] on icon at bounding box center [39, 245] width 9 height 9
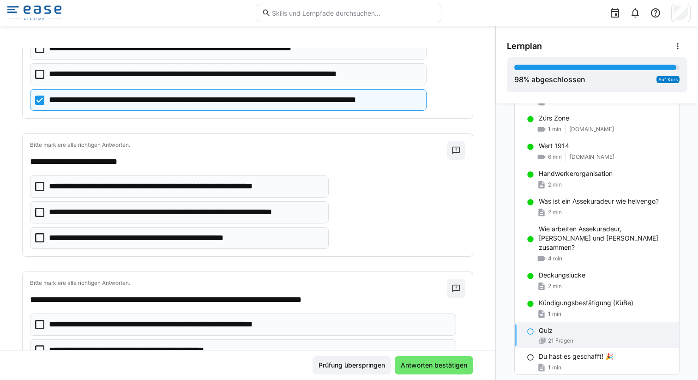
scroll to position [1963, 0]
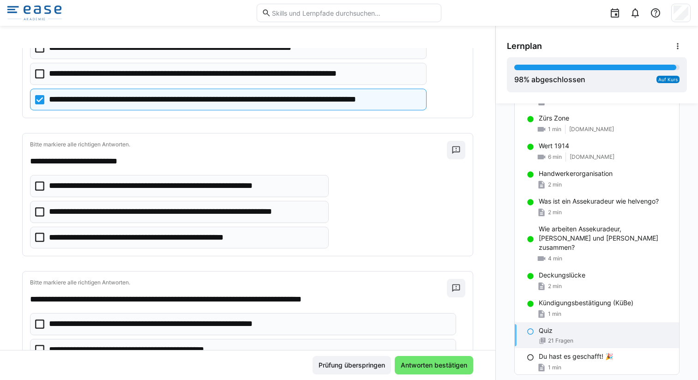
click at [39, 207] on eds-checkbox "**********" at bounding box center [179, 212] width 299 height 22
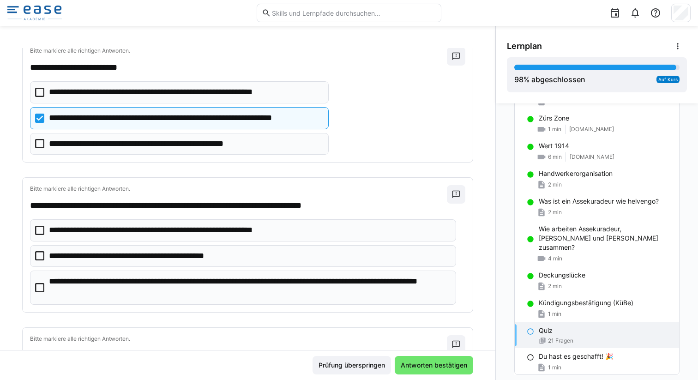
scroll to position [2057, 0]
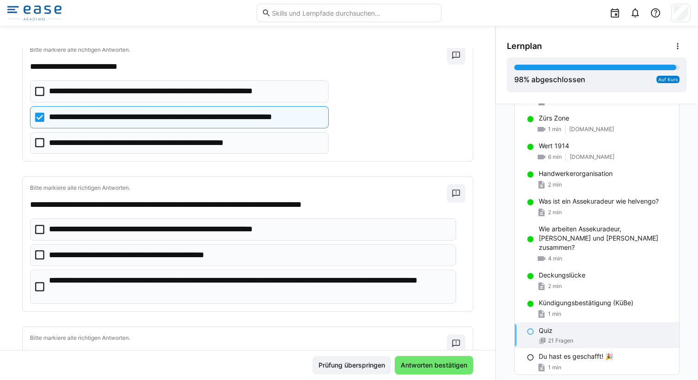
click at [37, 254] on icon at bounding box center [39, 254] width 9 height 9
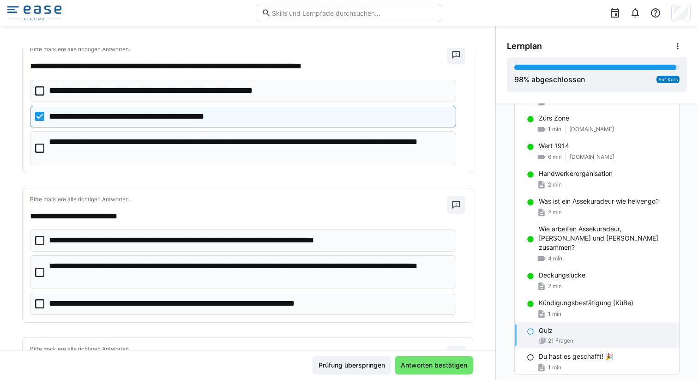
scroll to position [2197, 0]
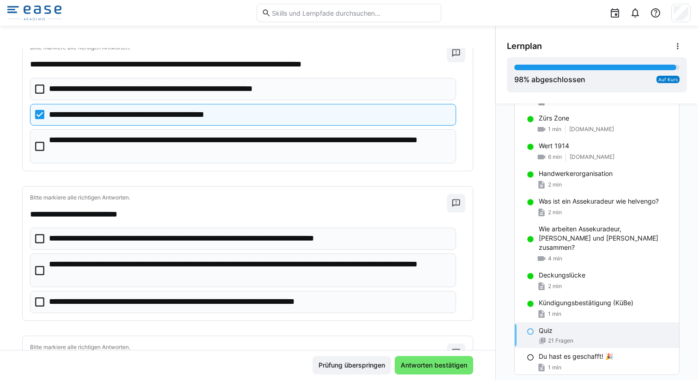
click at [42, 149] on icon at bounding box center [39, 146] width 9 height 9
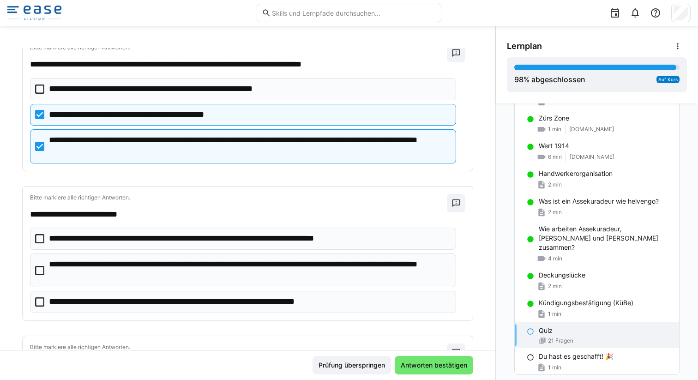
click at [46, 108] on eds-checkbox "**********" at bounding box center [243, 115] width 426 height 22
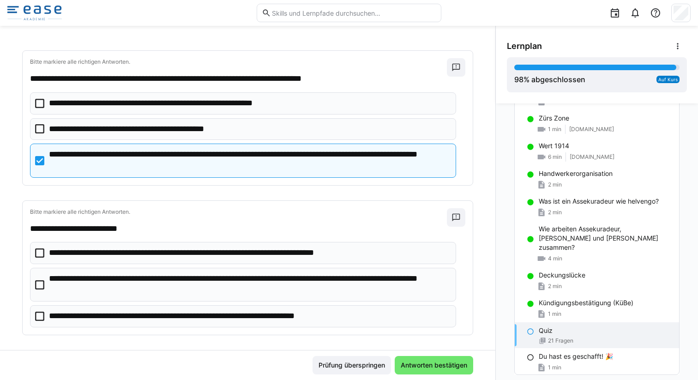
scroll to position [2177, 0]
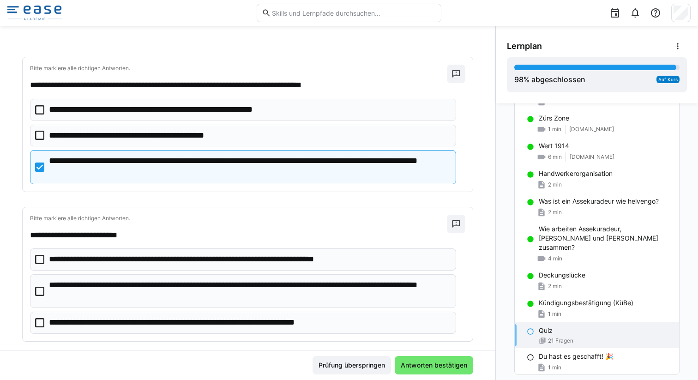
click at [43, 166] on icon at bounding box center [39, 166] width 9 height 9
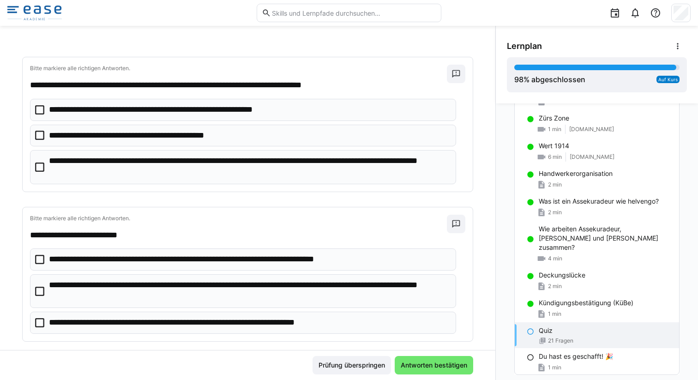
click at [38, 130] on eds-checkbox "**********" at bounding box center [243, 136] width 426 height 22
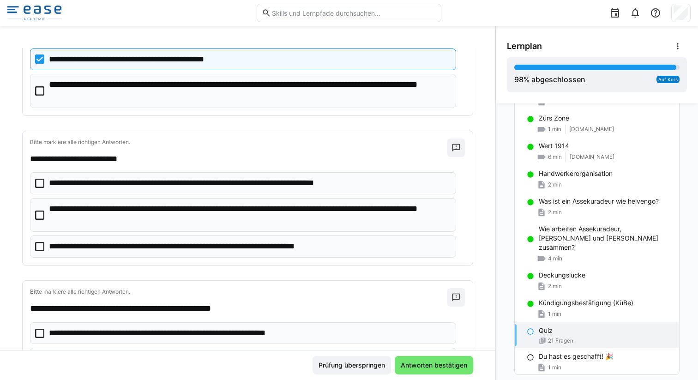
scroll to position [2251, 0]
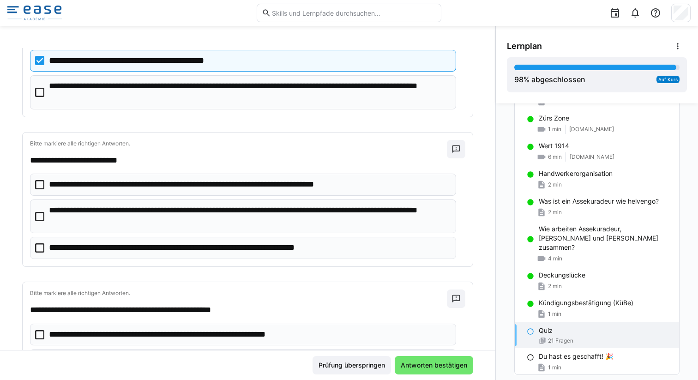
click at [42, 216] on icon at bounding box center [39, 216] width 9 height 9
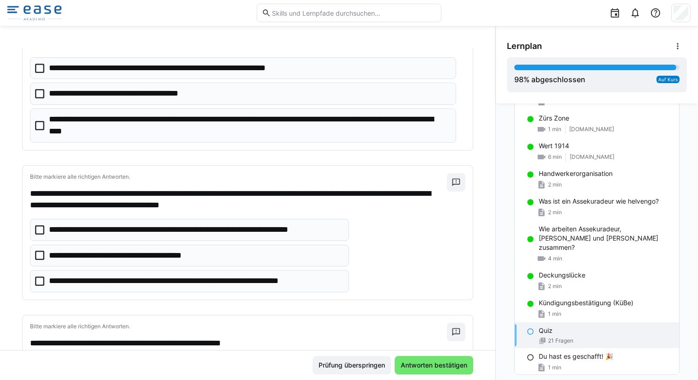
scroll to position [2521, 0]
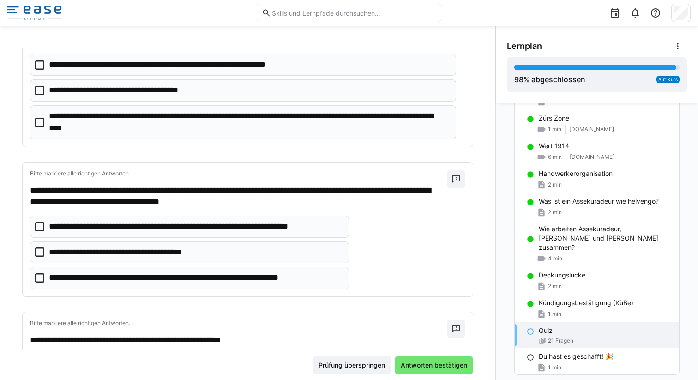
click at [39, 252] on icon at bounding box center [39, 251] width 9 height 9
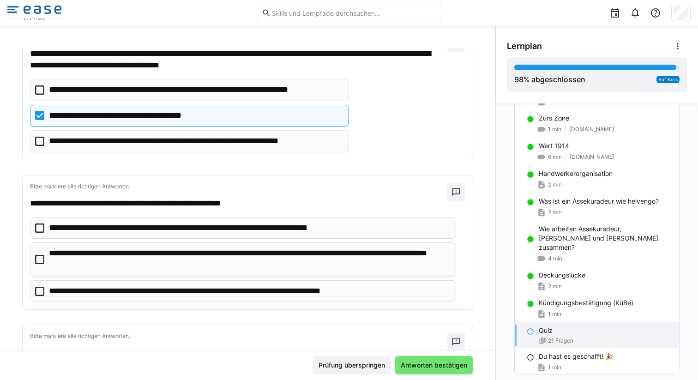
scroll to position [2668, 0]
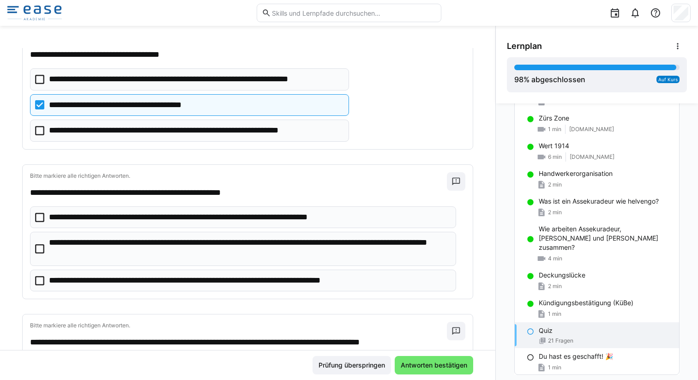
click at [38, 245] on icon at bounding box center [39, 248] width 9 height 9
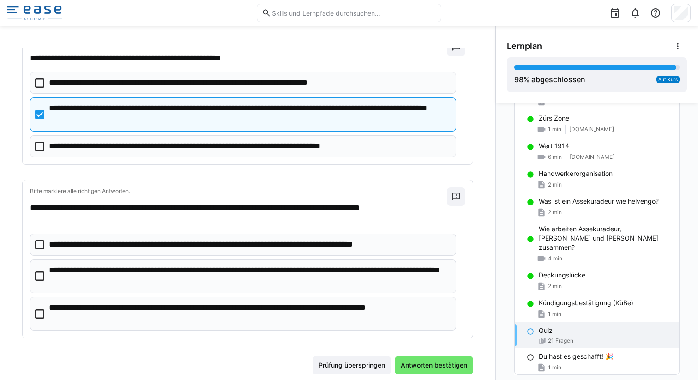
scroll to position [2814, 0]
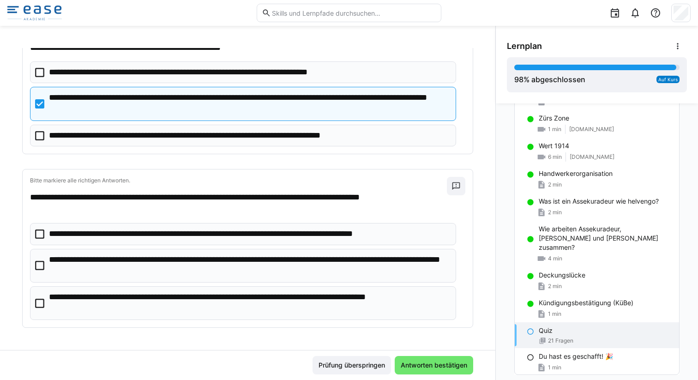
click at [57, 260] on p "**********" at bounding box center [249, 266] width 400 height 24
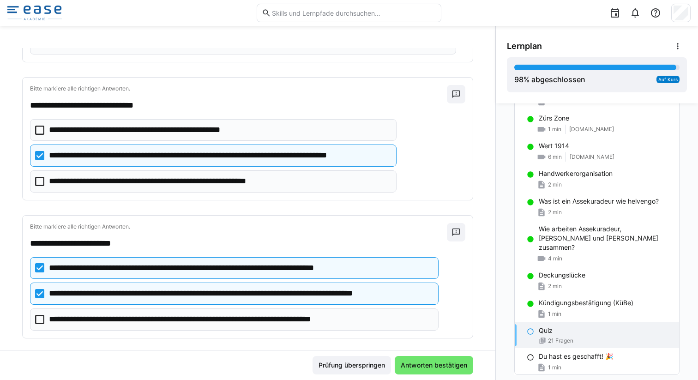
scroll to position [1019, 0]
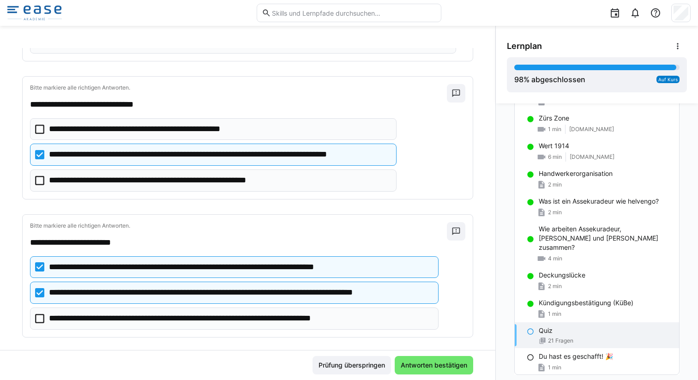
click at [54, 264] on p "**********" at bounding box center [204, 267] width 311 height 12
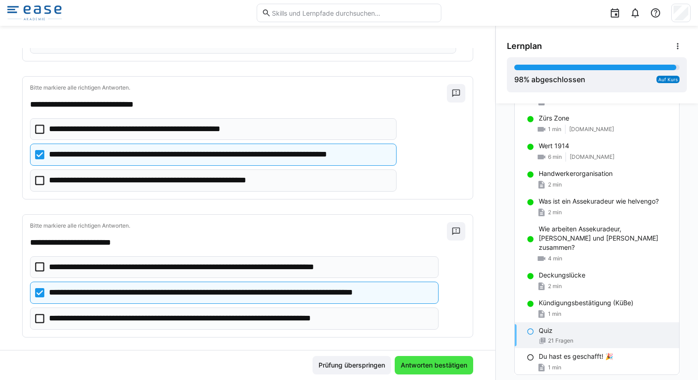
click at [429, 367] on span "Antworten bestätigen" at bounding box center [433, 364] width 69 height 9
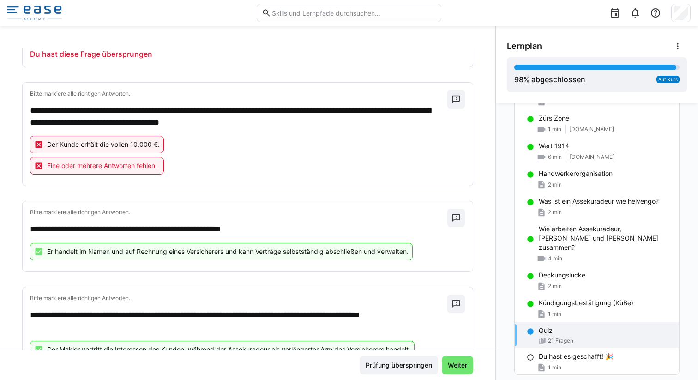
scroll to position [1681, 0]
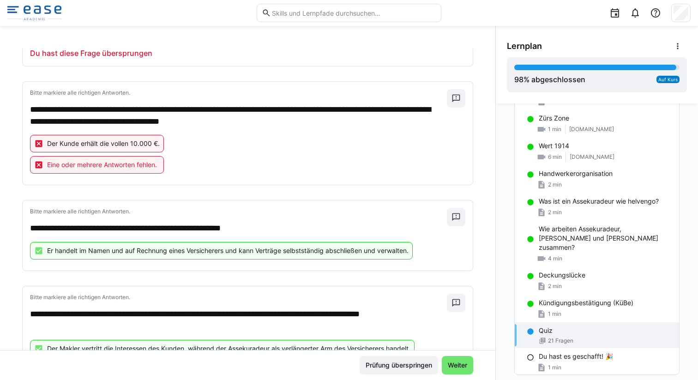
click at [124, 144] on p "Der Kunde erhält die vollen 10.000 €." at bounding box center [103, 143] width 113 height 9
click at [446, 365] on span "Weiter" at bounding box center [457, 364] width 22 height 9
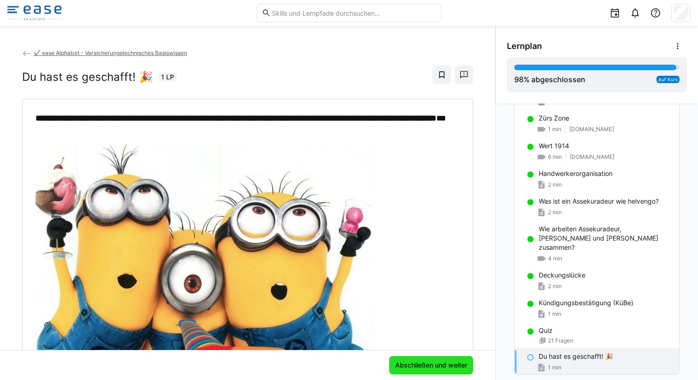
click at [430, 365] on span "Abschließen und weiter" at bounding box center [431, 364] width 75 height 9
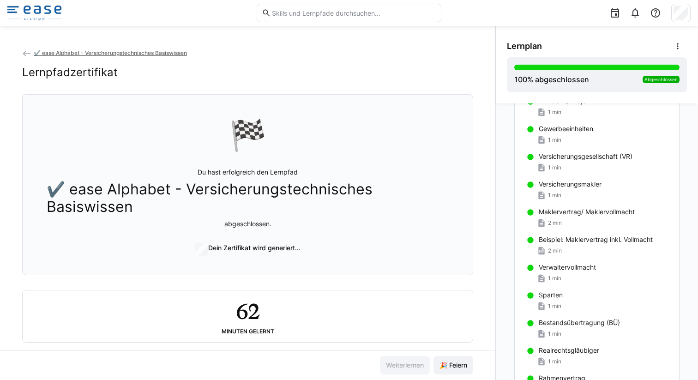
scroll to position [0, 0]
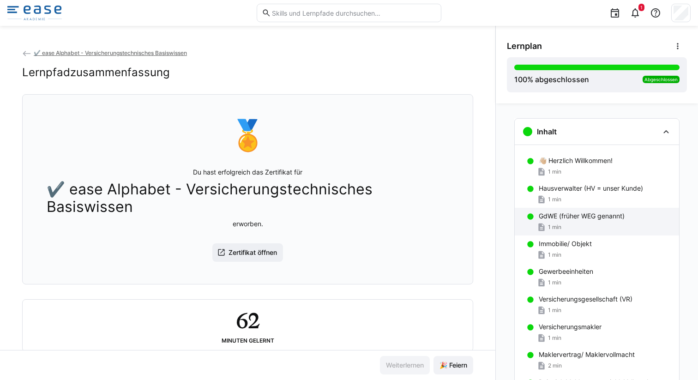
click at [567, 224] on div "1 min" at bounding box center [605, 226] width 133 height 9
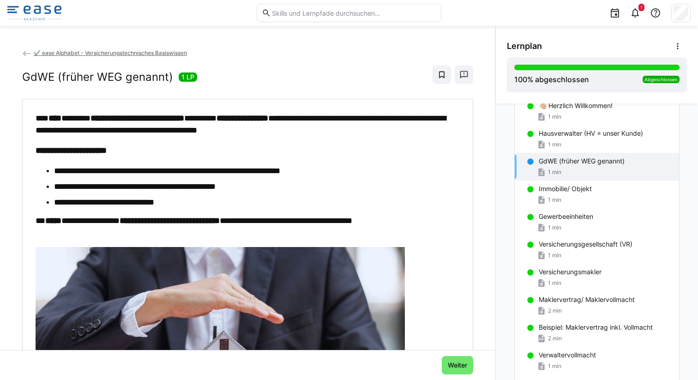
scroll to position [58, 0]
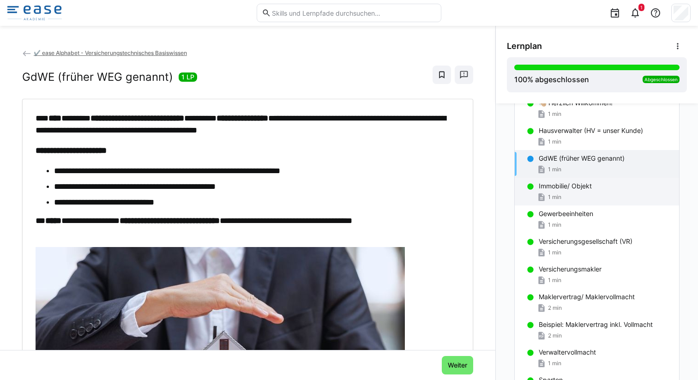
click at [574, 186] on p "Immobilie/ Objekt" at bounding box center [565, 185] width 53 height 9
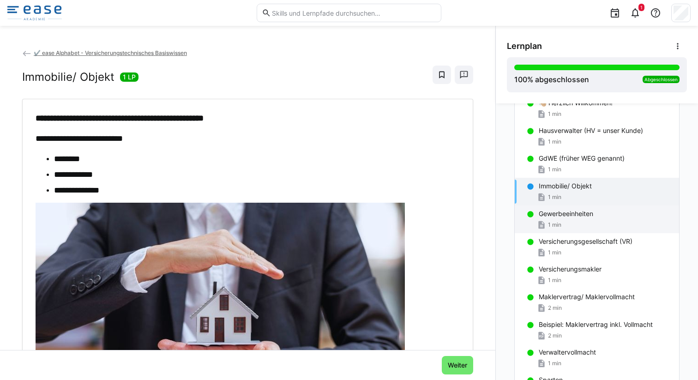
click at [576, 221] on div "1 min" at bounding box center [605, 224] width 133 height 9
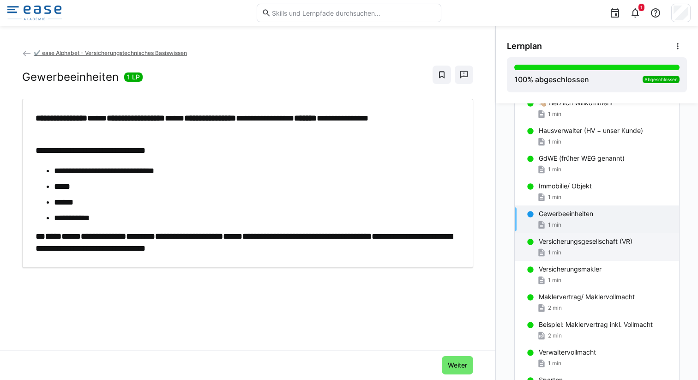
click at [553, 253] on span "1 min" at bounding box center [554, 252] width 13 height 7
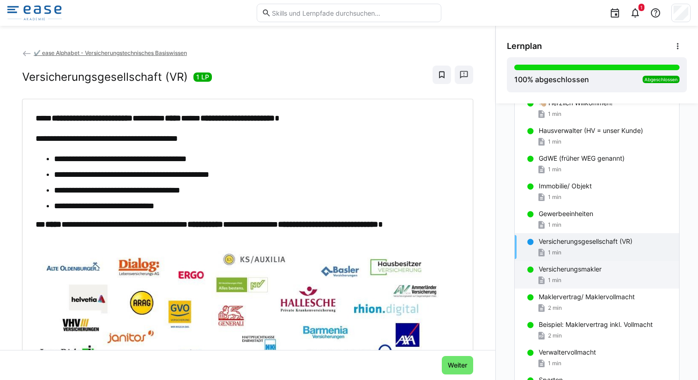
click at [562, 278] on div "1 min" at bounding box center [605, 280] width 133 height 9
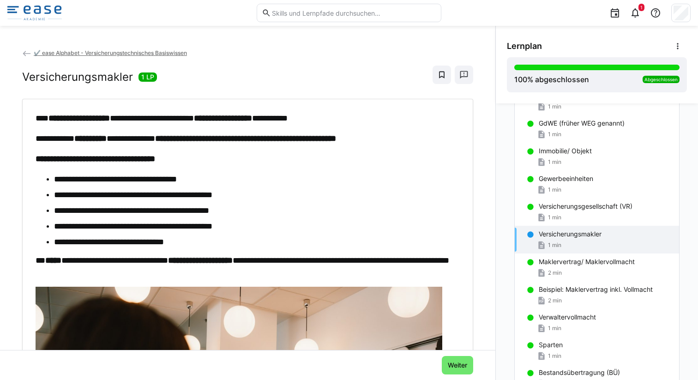
scroll to position [98, 0]
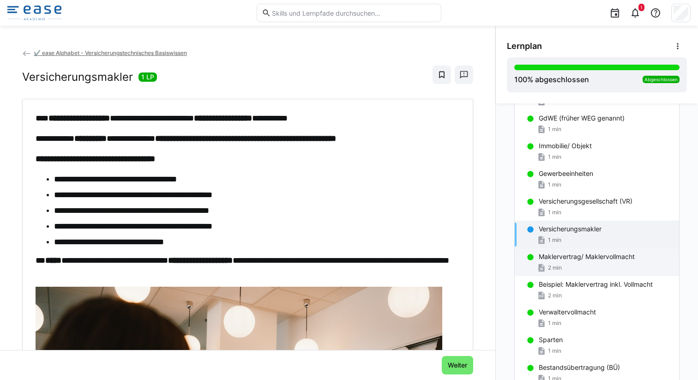
click at [554, 263] on div "2 min" at bounding box center [549, 267] width 25 height 9
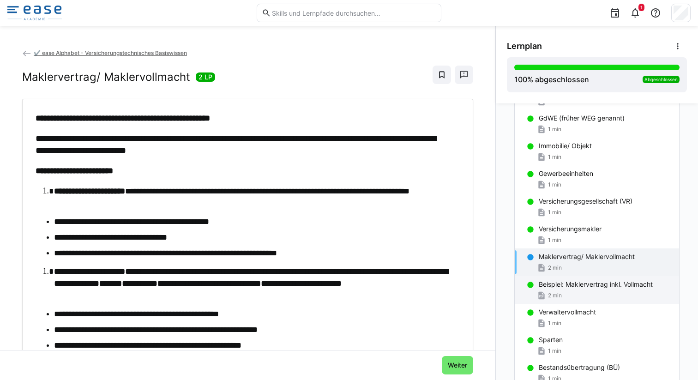
click at [567, 292] on div "2 min" at bounding box center [605, 295] width 133 height 9
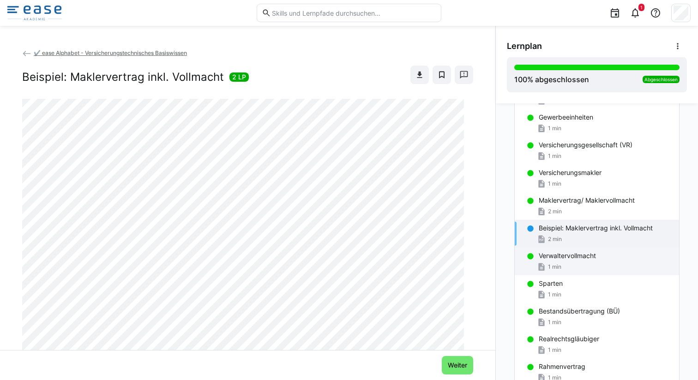
scroll to position [164, 0]
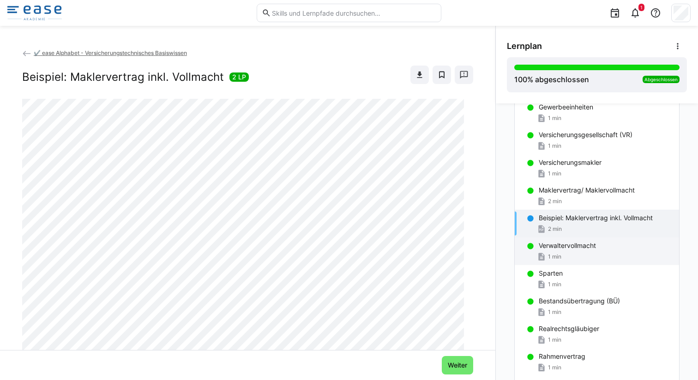
click at [582, 252] on div "1 min" at bounding box center [605, 256] width 133 height 9
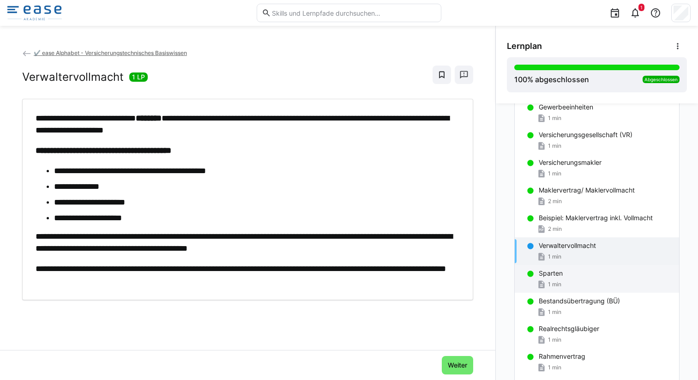
click at [556, 282] on span "1 min" at bounding box center [554, 284] width 13 height 7
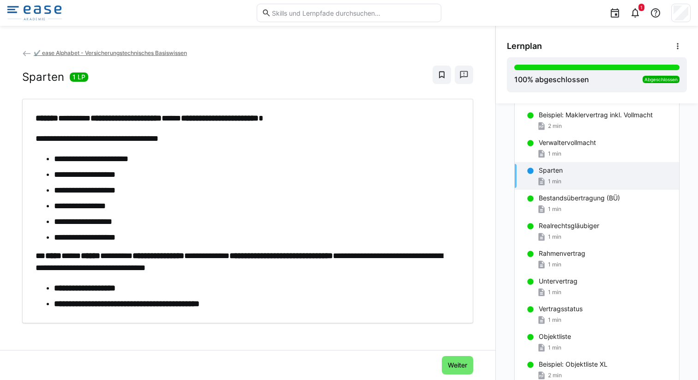
scroll to position [266, 0]
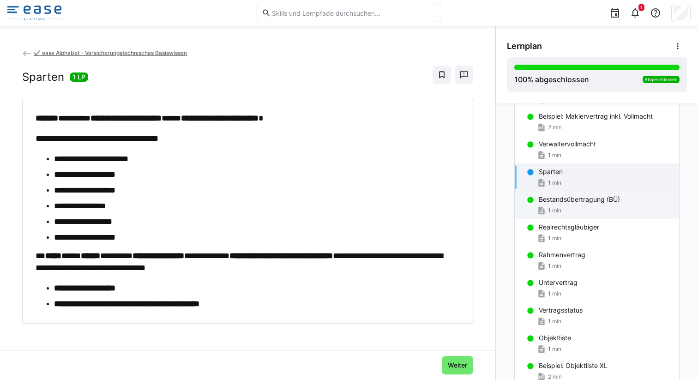
click at [579, 215] on div "1 min" at bounding box center [605, 210] width 133 height 9
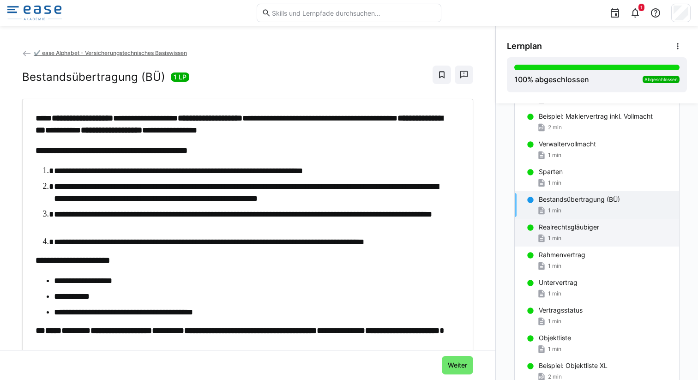
click at [585, 234] on div "1 min" at bounding box center [605, 238] width 133 height 9
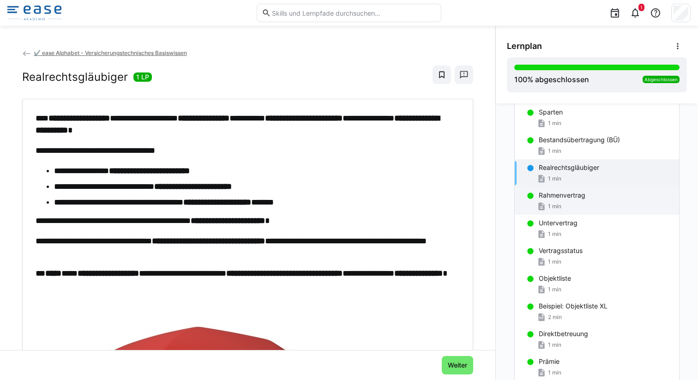
scroll to position [326, 0]
click at [589, 202] on div "1 min" at bounding box center [605, 205] width 133 height 9
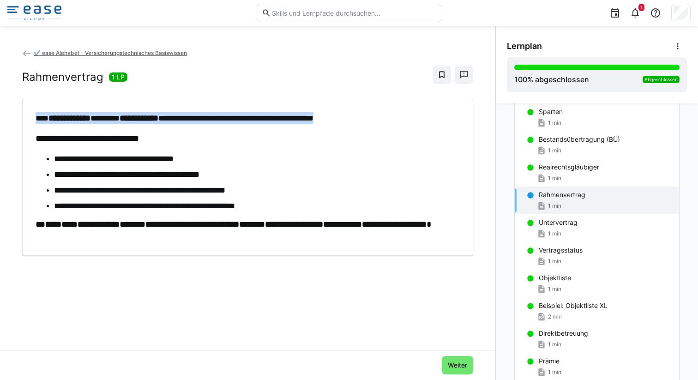
drag, startPoint x: 34, startPoint y: 117, endPoint x: 389, endPoint y: 123, distance: 354.5
click at [389, 123] on div "**********" at bounding box center [247, 177] width 437 height 130
copy p "**********"
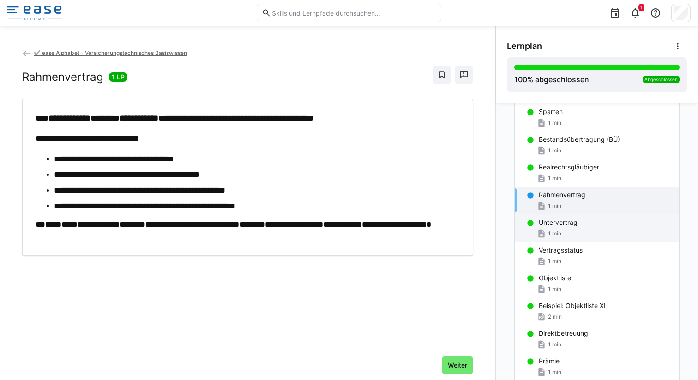
click at [592, 225] on div "Untervertrag" at bounding box center [605, 222] width 133 height 9
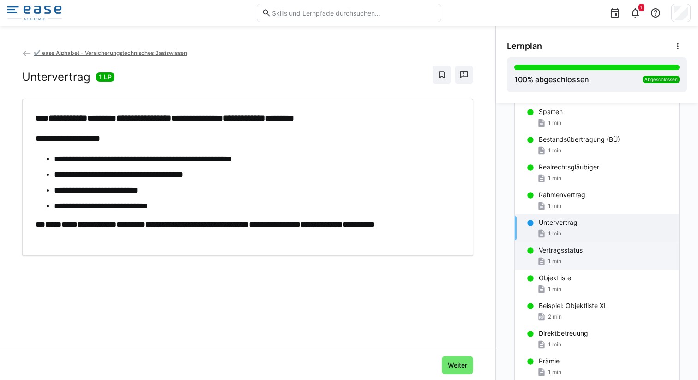
click at [571, 264] on div "1 min" at bounding box center [605, 261] width 133 height 9
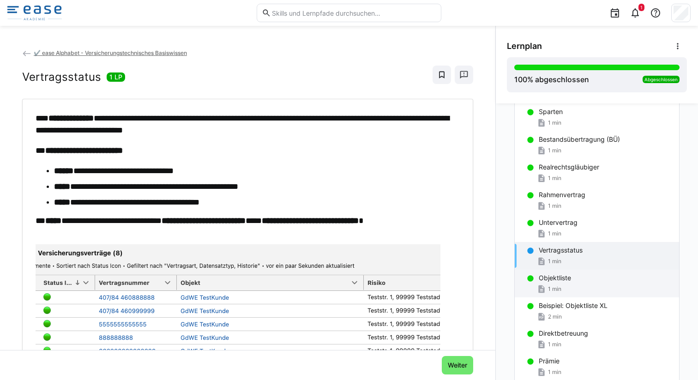
click at [581, 285] on div "1 min" at bounding box center [605, 288] width 133 height 9
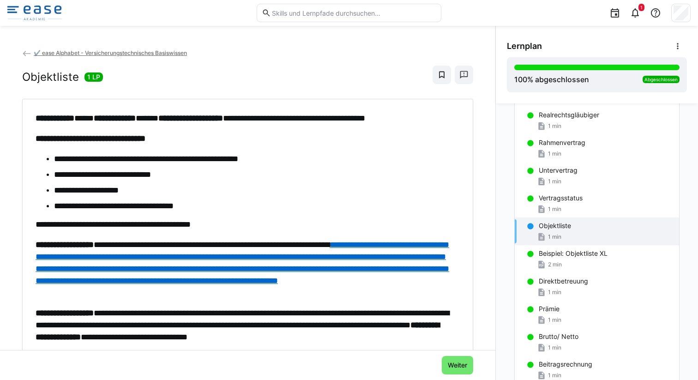
scroll to position [380, 0]
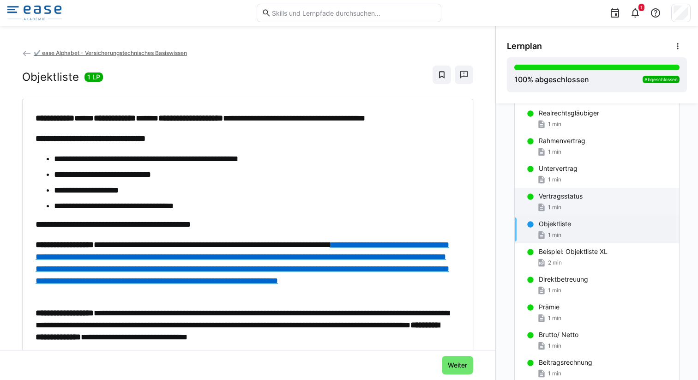
click at [574, 200] on p "Vertragsstatus" at bounding box center [561, 196] width 44 height 9
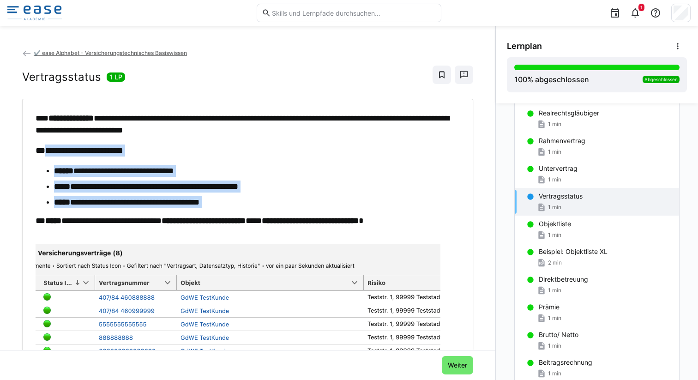
drag, startPoint x: 46, startPoint y: 151, endPoint x: 315, endPoint y: 211, distance: 276.2
click at [315, 211] on div "**********" at bounding box center [243, 283] width 415 height 343
copy div "**********"
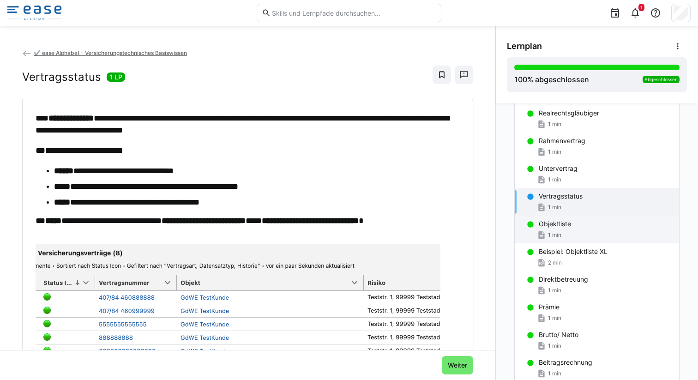
click at [557, 225] on p "Objektliste" at bounding box center [555, 223] width 32 height 9
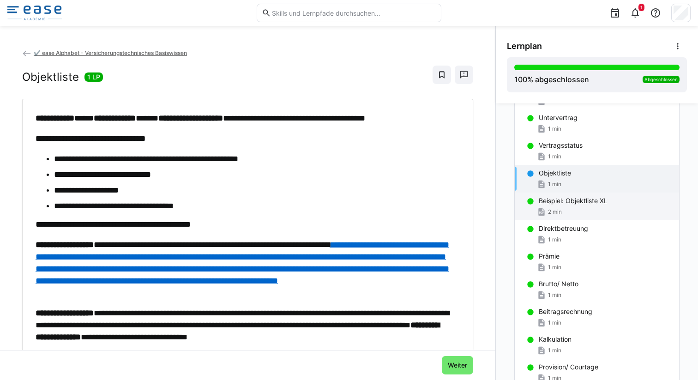
scroll to position [430, 0]
click at [582, 206] on div "Beispiel: Objektliste XL 2 min" at bounding box center [597, 207] width 164 height 28
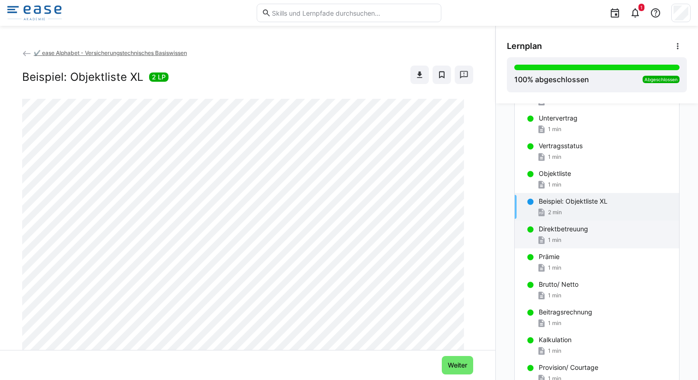
click at [577, 241] on div "1 min" at bounding box center [605, 239] width 133 height 9
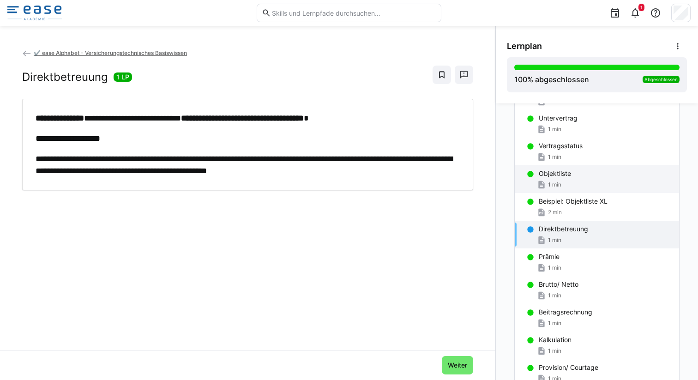
click at [574, 178] on div "Objektliste" at bounding box center [605, 173] width 133 height 9
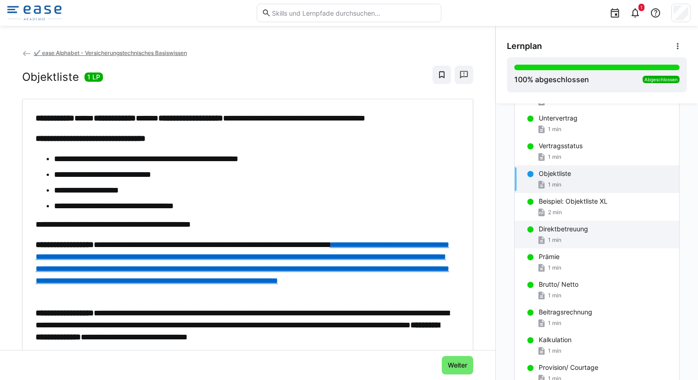
click at [576, 234] on div "Direktbetreuung 1 min" at bounding box center [597, 235] width 164 height 28
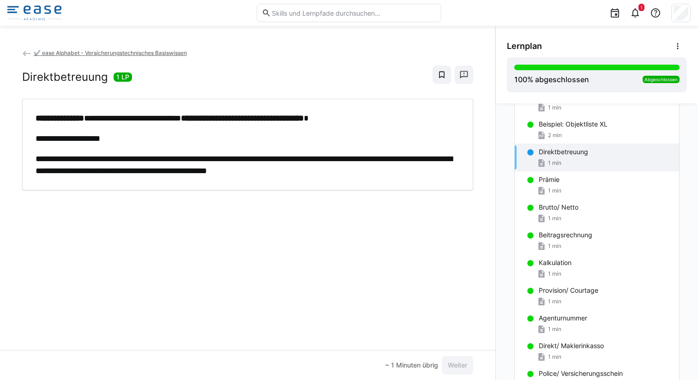
scroll to position [507, 0]
click at [578, 185] on div "Prämie 1 min" at bounding box center [597, 185] width 164 height 28
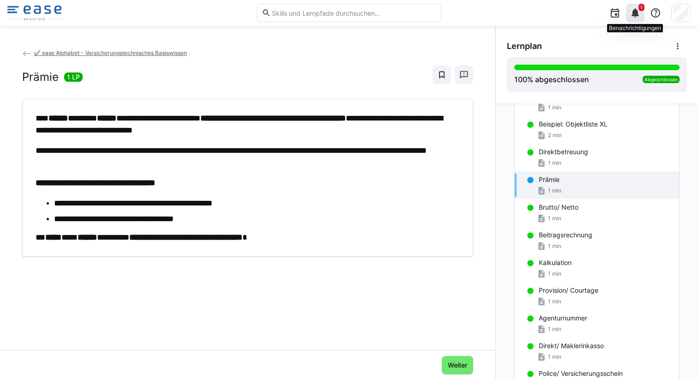
click at [640, 12] on eds-icon at bounding box center [635, 12] width 11 height 11
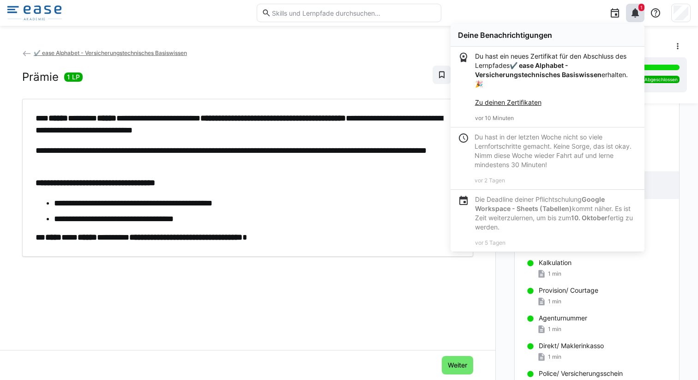
click at [360, 334] on div "**********" at bounding box center [247, 199] width 495 height 302
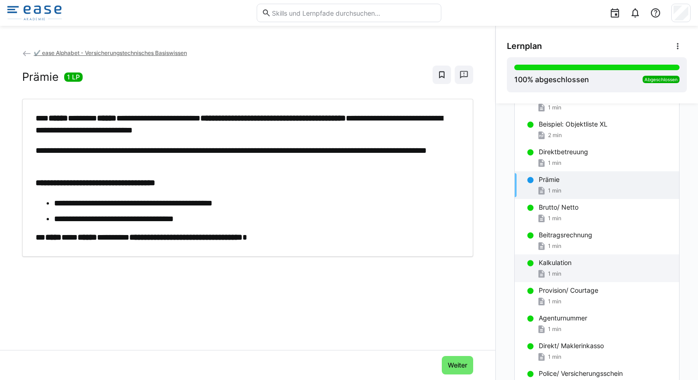
click at [560, 272] on div "1 min" at bounding box center [605, 273] width 133 height 9
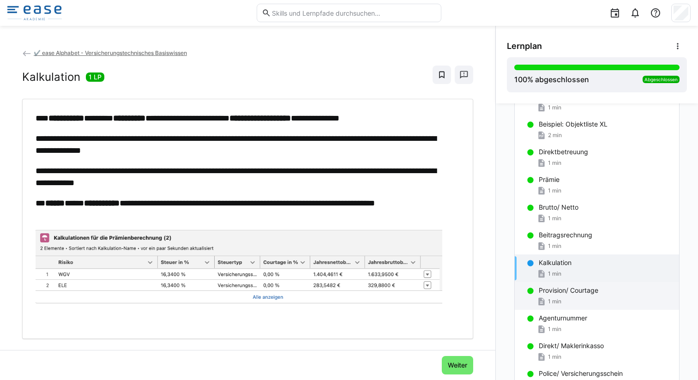
click at [556, 295] on div "Provision/ Courtage 1 min" at bounding box center [597, 296] width 164 height 28
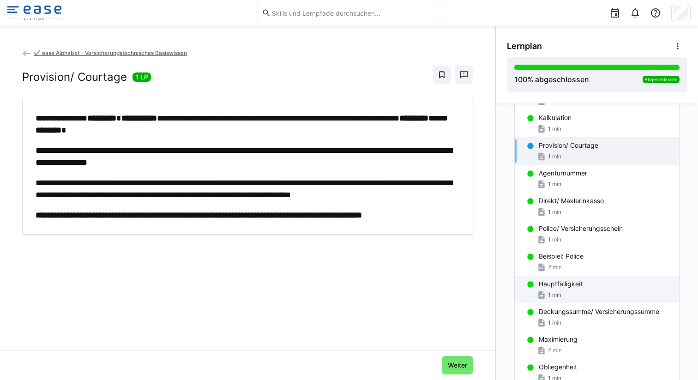
scroll to position [653, 0]
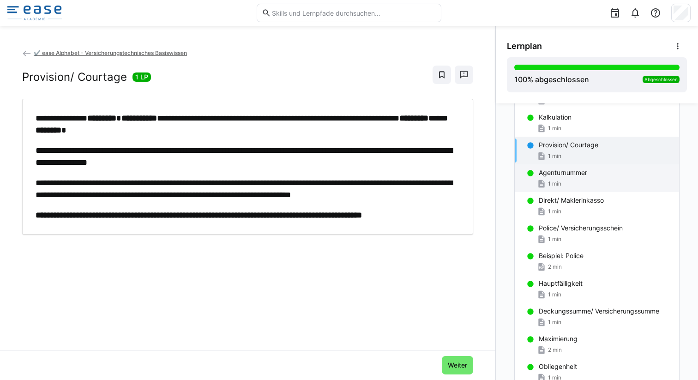
click at [555, 186] on span "1 min" at bounding box center [554, 183] width 13 height 7
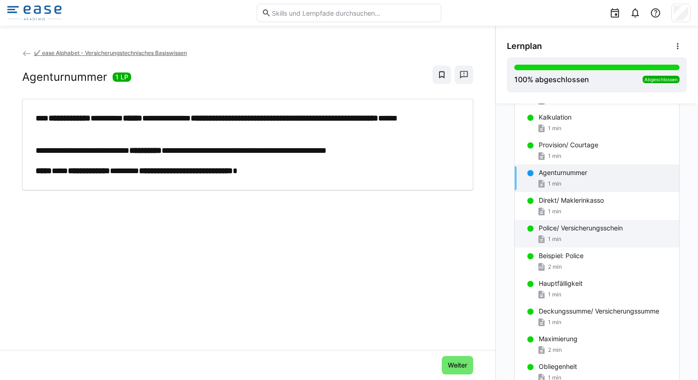
click at [548, 232] on p "Police/ Versicherungsschein" at bounding box center [581, 227] width 84 height 9
